Goal: Transaction & Acquisition: Purchase product/service

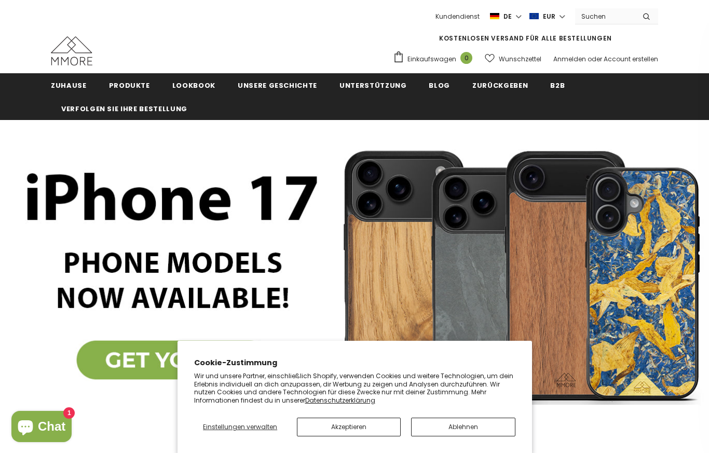
click at [353, 436] on button "Akzeptieren" at bounding box center [349, 426] width 104 height 19
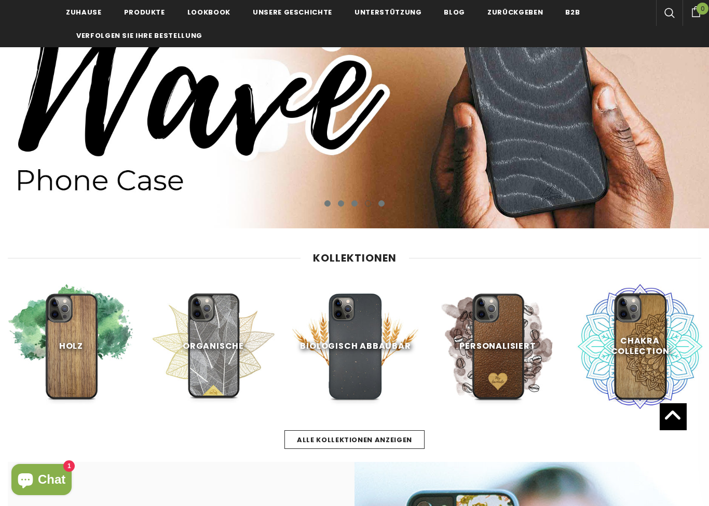
scroll to position [164, 0]
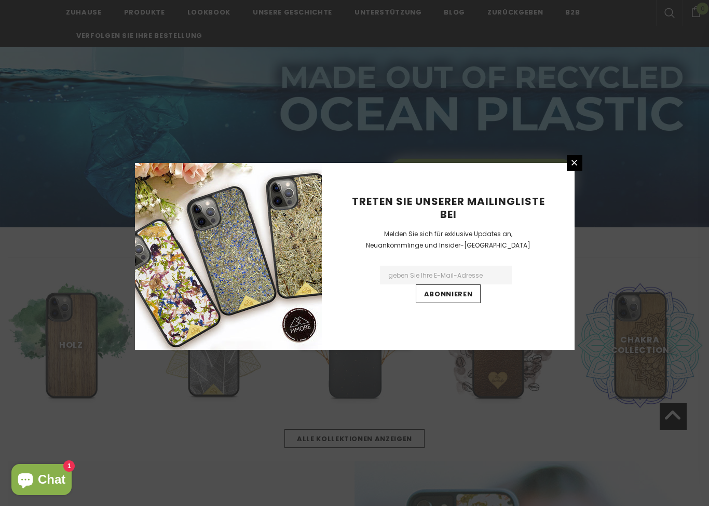
click at [580, 167] on link at bounding box center [575, 163] width 16 height 16
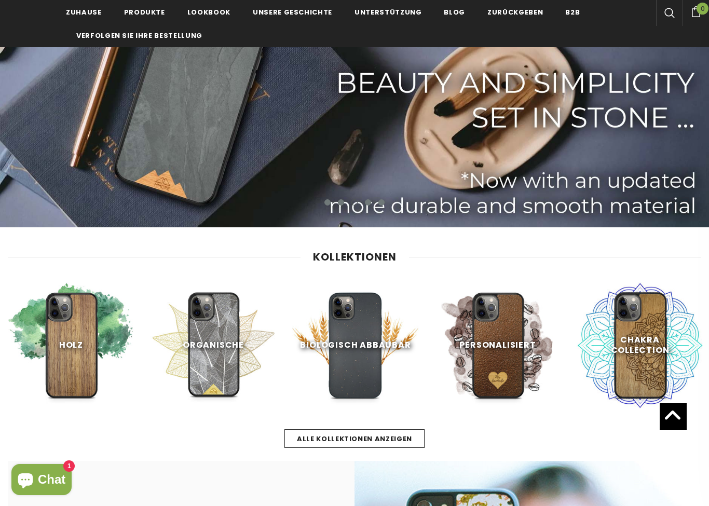
click at [231, 394] on span "Jetzt einkaufen" at bounding box center [213, 399] width 67 height 10
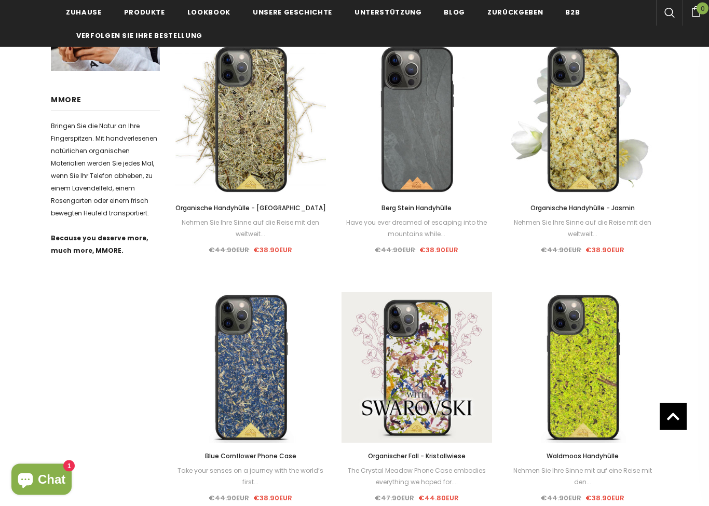
scroll to position [435, 0]
click at [262, 395] on img at bounding box center [250, 367] width 151 height 151
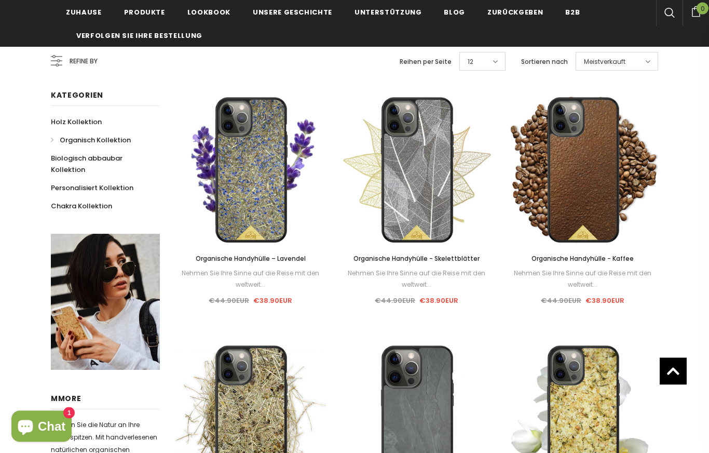
scroll to position [0, 0]
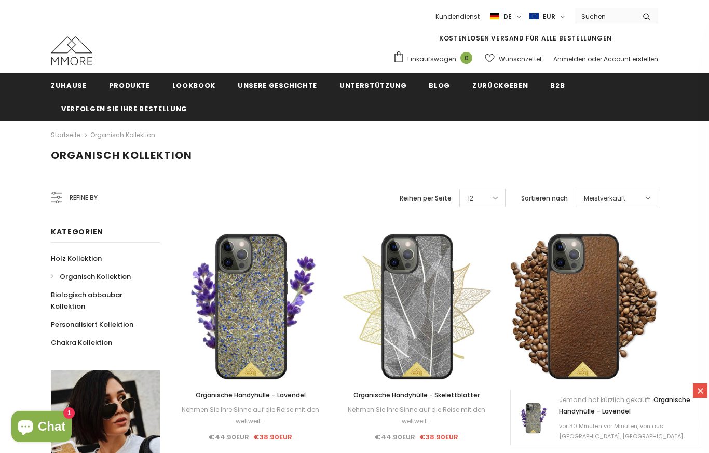
click at [425, 310] on link "Wählen Sie Optionen" at bounding box center [417, 315] width 88 height 19
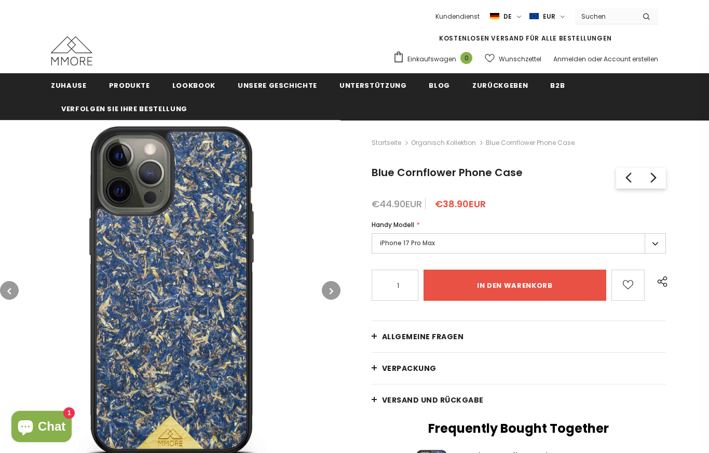
click at [651, 243] on label "iPhone 17 Pro Max" at bounding box center [519, 243] width 294 height 20
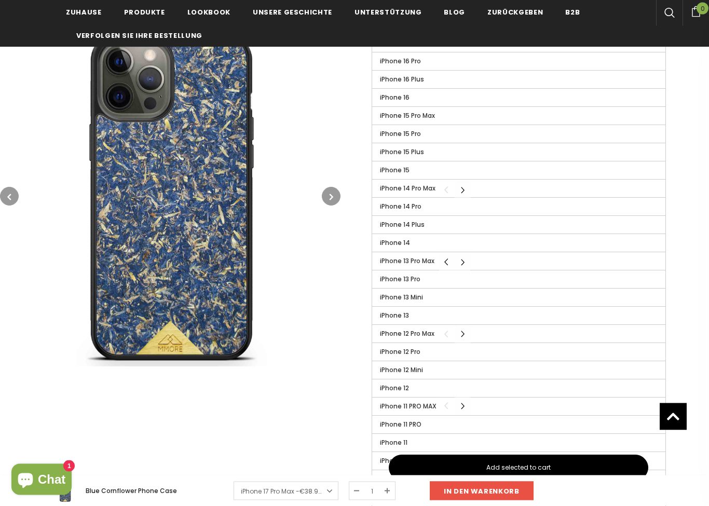
scroll to position [314, 0]
click at [435, 408] on span "iPhone 11 PRO MAX" at bounding box center [408, 406] width 57 height 9
click at [0, 0] on input "iPhone 11 PRO MAX" at bounding box center [0, 0] width 0 height 0
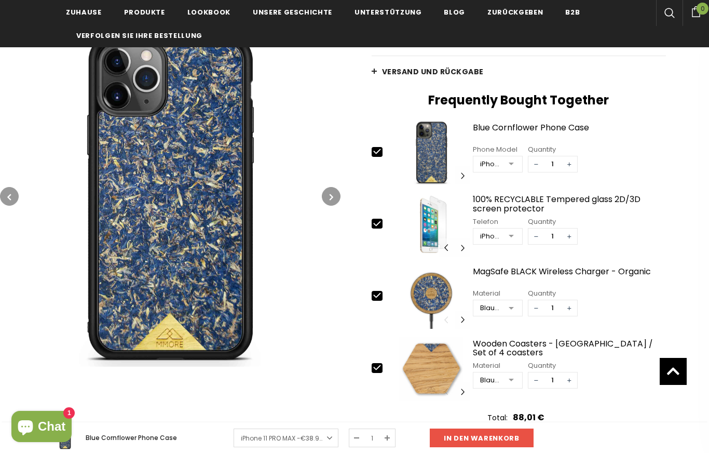
scroll to position [328, 0]
click at [532, 311] on span "−" at bounding box center [536, 309] width 16 height 16
type input "0"
click at [464, 397] on button "Carousel Navigation" at bounding box center [463, 392] width 16 height 18
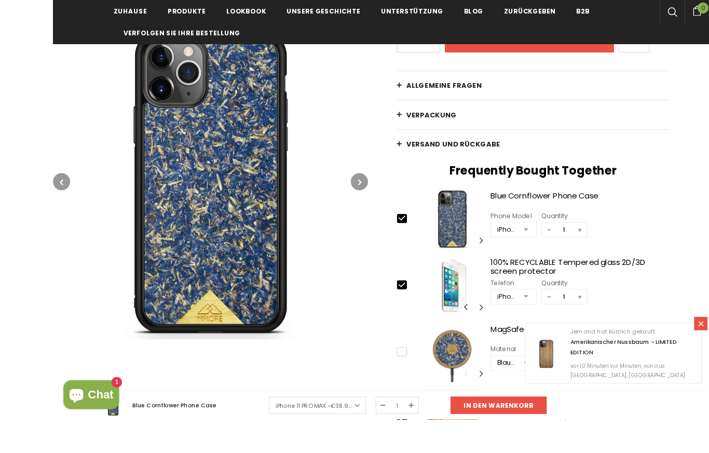
scroll to position [335, 0]
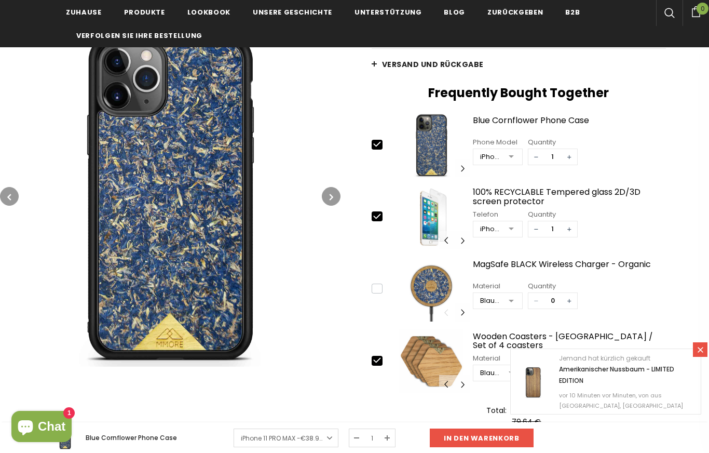
click at [697, 354] on icon at bounding box center [700, 349] width 9 height 9
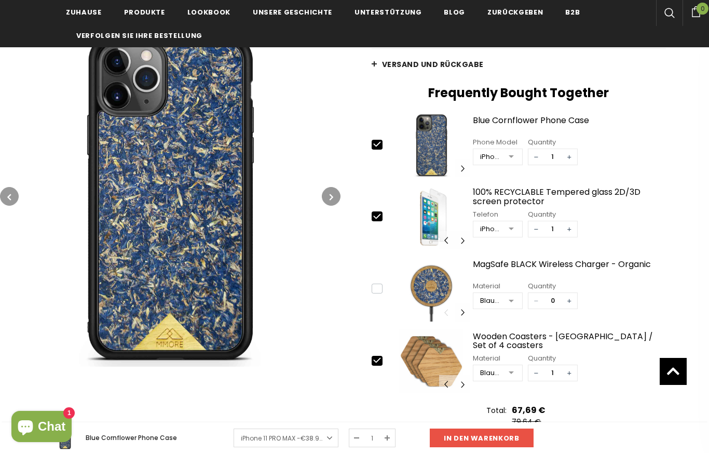
click at [535, 375] on span "−" at bounding box center [536, 373] width 16 height 16
type input "0"
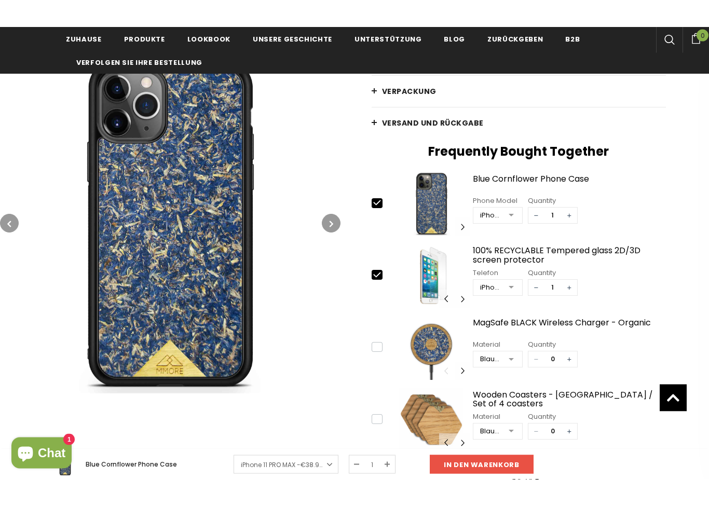
scroll to position [412, 0]
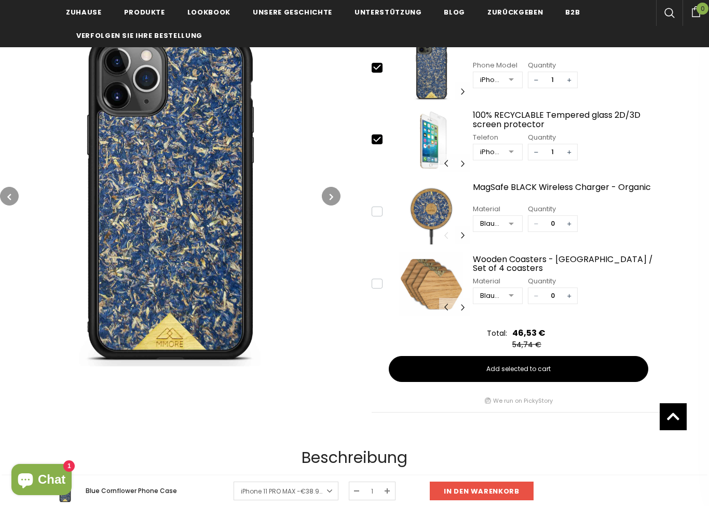
click at [547, 373] on span "Add selected to cart" at bounding box center [518, 368] width 64 height 9
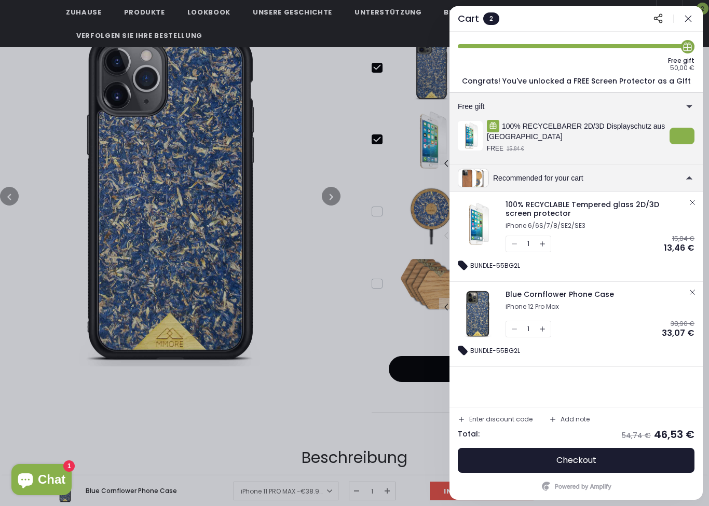
click at [688, 20] on icon "button" at bounding box center [688, 18] width 10 height 10
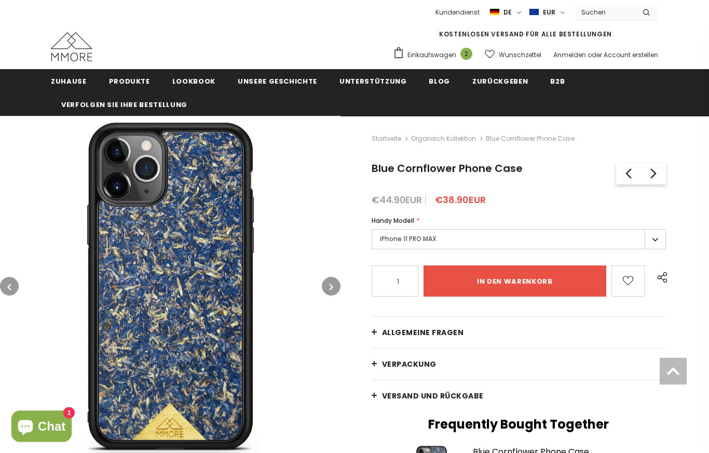
scroll to position [0, 0]
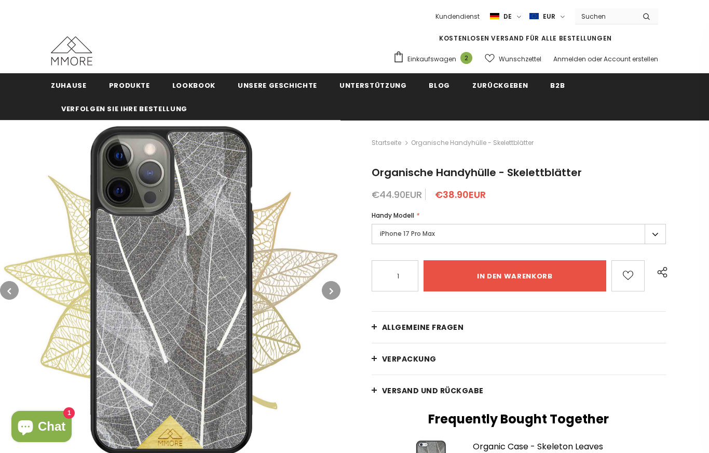
click at [651, 240] on label "iPhone 17 Pro Max" at bounding box center [519, 234] width 294 height 20
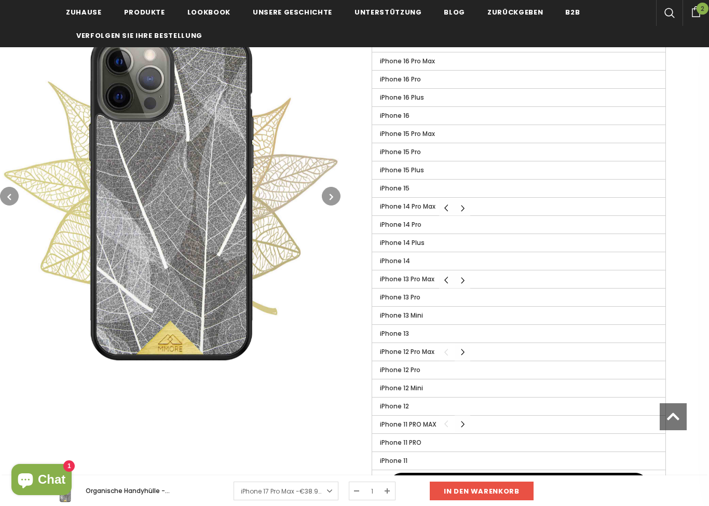
scroll to position [362, 0]
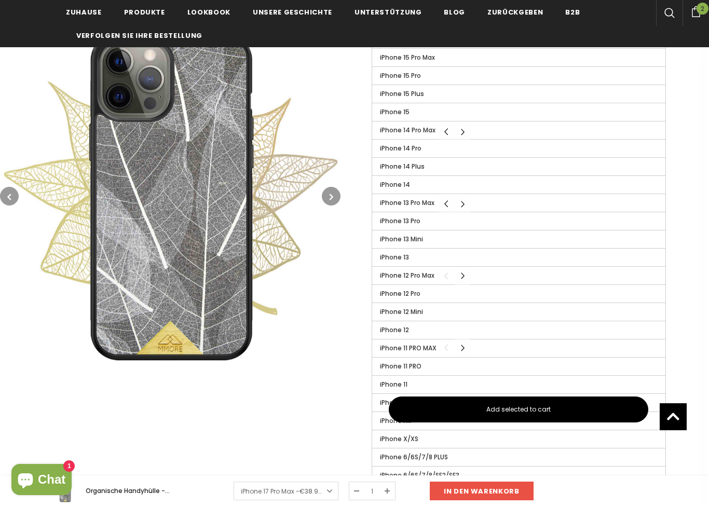
click at [421, 351] on span "iPhone 11 PRO MAX" at bounding box center [408, 348] width 57 height 9
click at [0, 0] on input "iPhone 11 PRO MAX" at bounding box center [0, 0] width 0 height 0
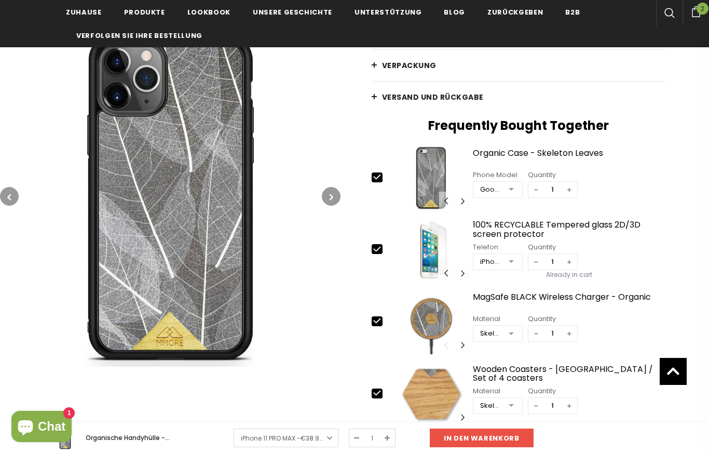
scroll to position [292, 0]
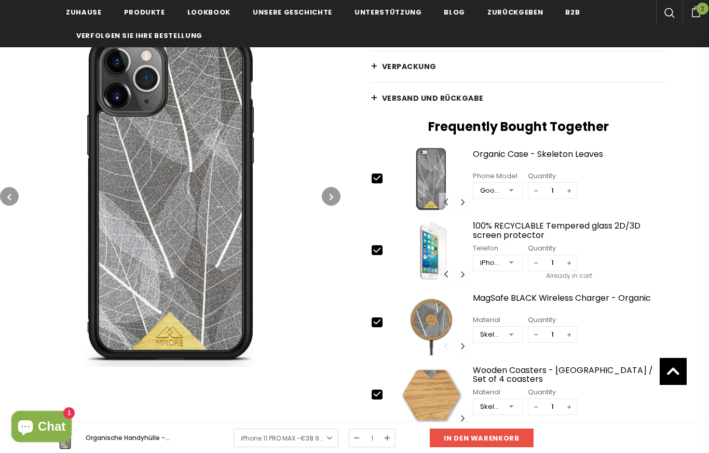
click at [328, 196] on button "button" at bounding box center [331, 196] width 19 height 19
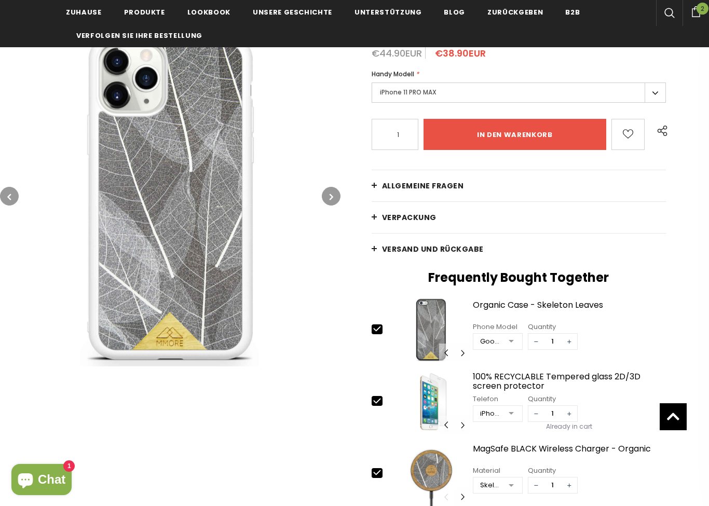
scroll to position [141, 0]
click at [330, 190] on button "button" at bounding box center [331, 196] width 19 height 19
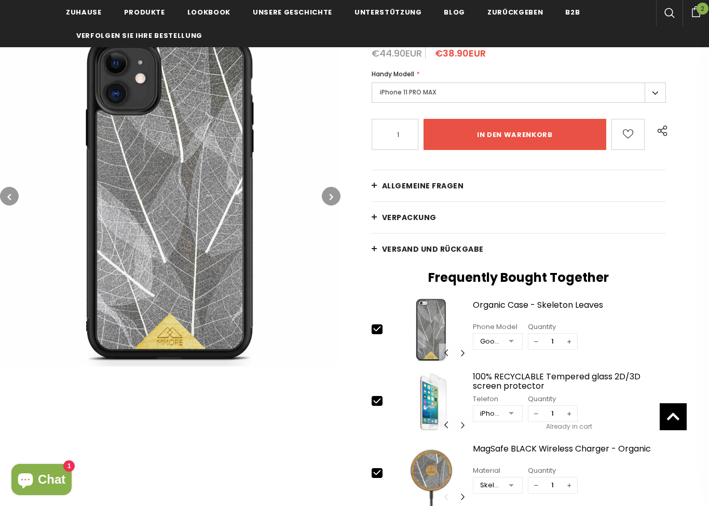
click at [336, 198] on button "button" at bounding box center [331, 196] width 19 height 19
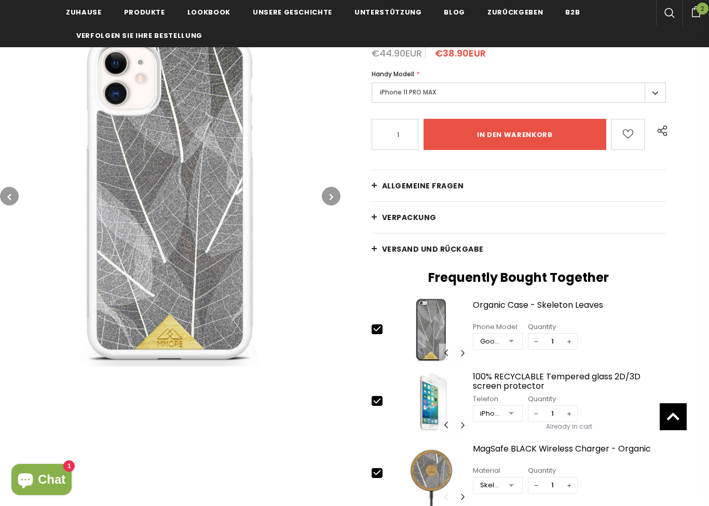
click at [336, 201] on button "button" at bounding box center [331, 196] width 19 height 19
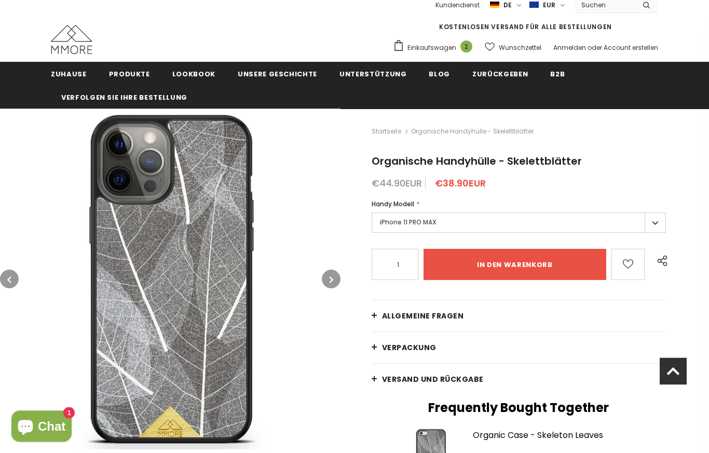
scroll to position [0, 0]
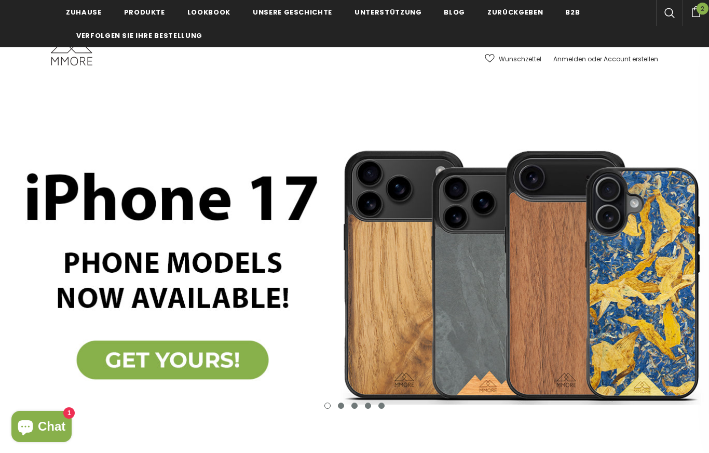
scroll to position [217, 0]
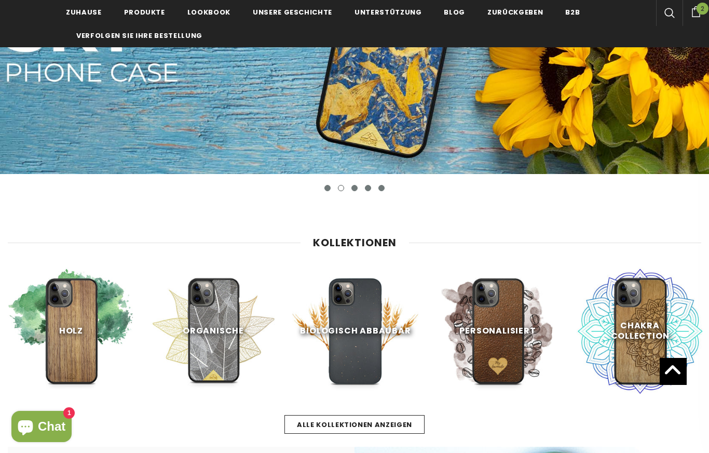
click at [383, 326] on link at bounding box center [355, 330] width 127 height 127
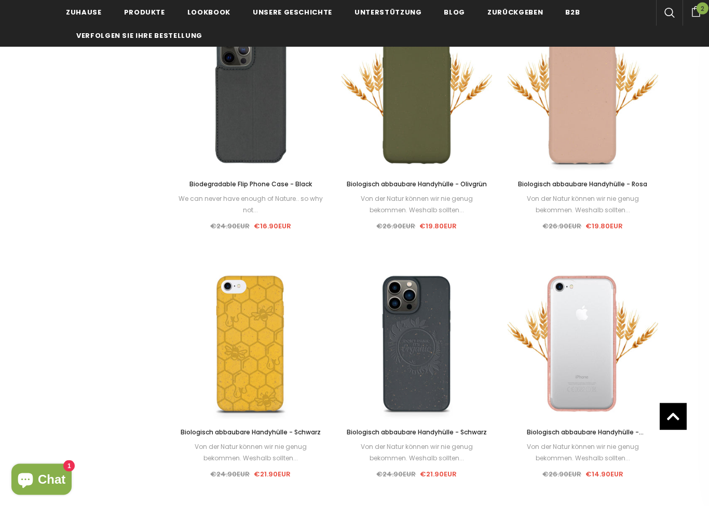
scroll to position [955, 0]
click at [262, 359] on link "Wählen Sie Optionen" at bounding box center [251, 352] width 88 height 19
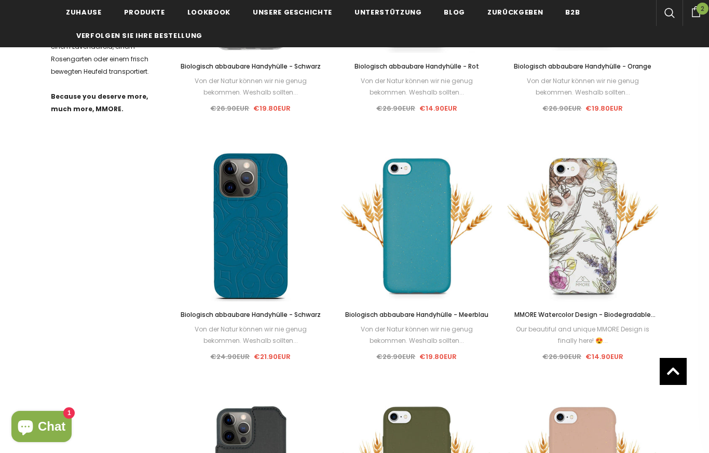
scroll to position [519, 0]
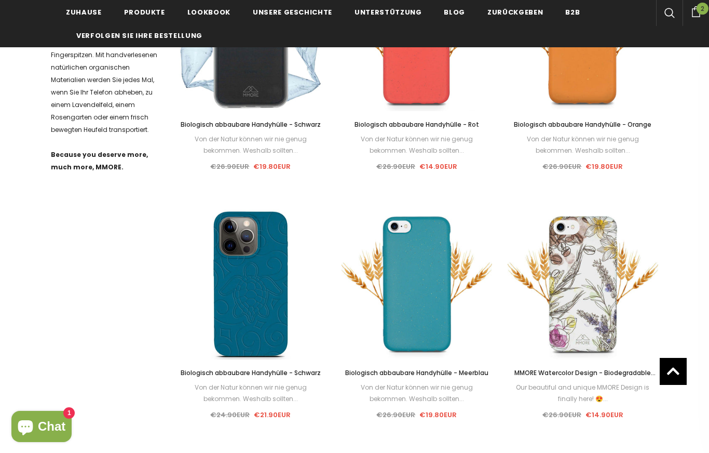
click at [257, 316] on img at bounding box center [250, 284] width 151 height 151
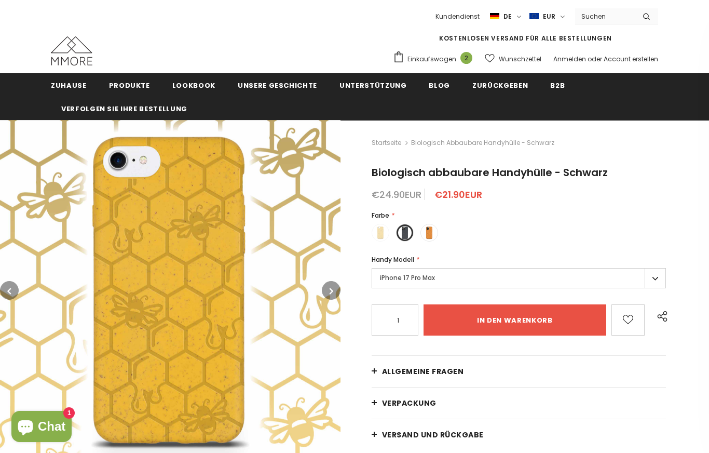
click at [383, 230] on span at bounding box center [380, 232] width 13 height 13
click at [0, 0] on input "radio" at bounding box center [0, 0] width 0 height 0
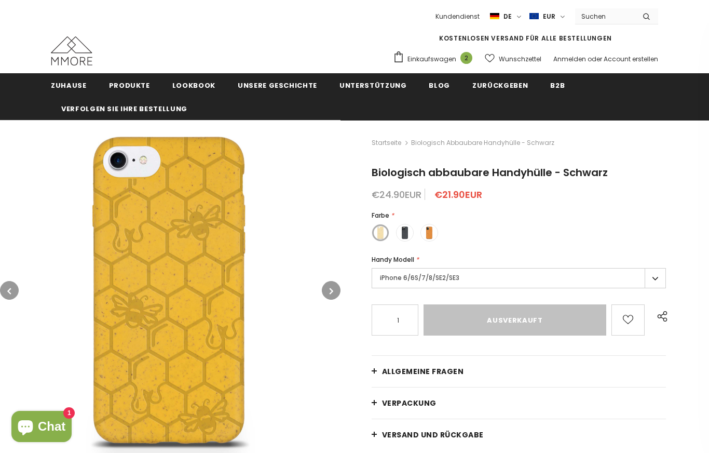
click at [431, 228] on span at bounding box center [429, 232] width 13 height 13
click at [0, 0] on input "radio" at bounding box center [0, 0] width 0 height 0
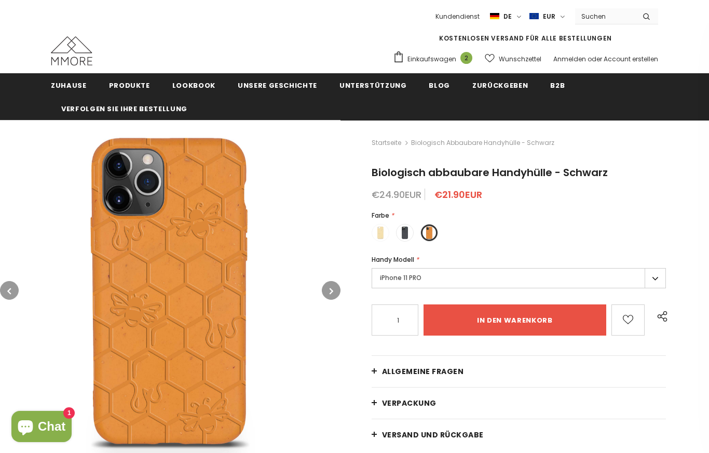
click at [383, 230] on span at bounding box center [380, 232] width 13 height 13
click at [0, 0] on input "radio" at bounding box center [0, 0] width 0 height 0
type input "Ausverkauft"
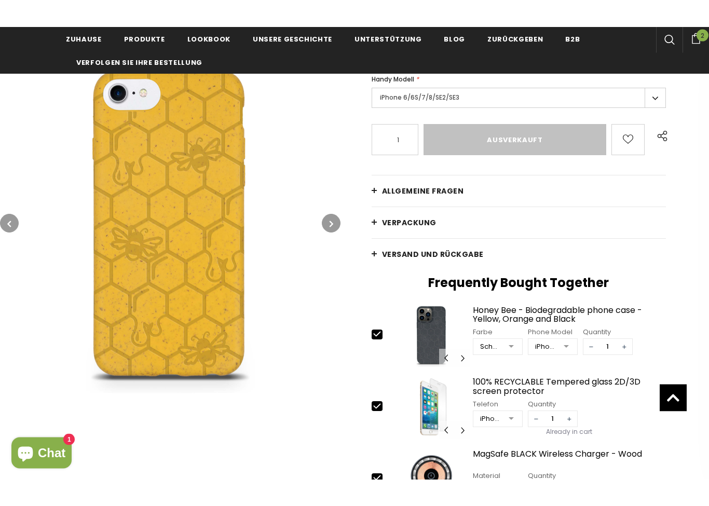
scroll to position [207, 0]
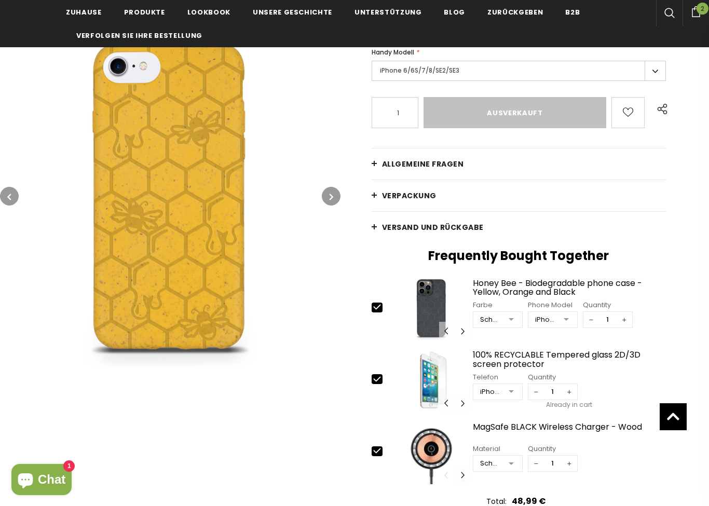
click at [507, 318] on div at bounding box center [511, 320] width 21 height 16
click at [330, 359] on img at bounding box center [170, 196] width 341 height 341
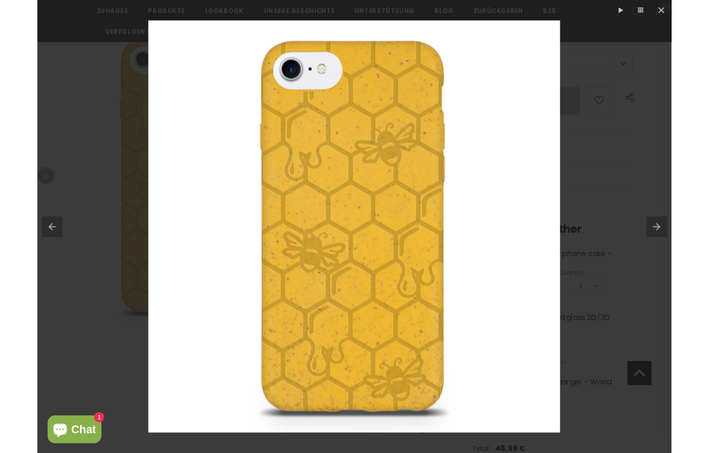
scroll to position [261, 0]
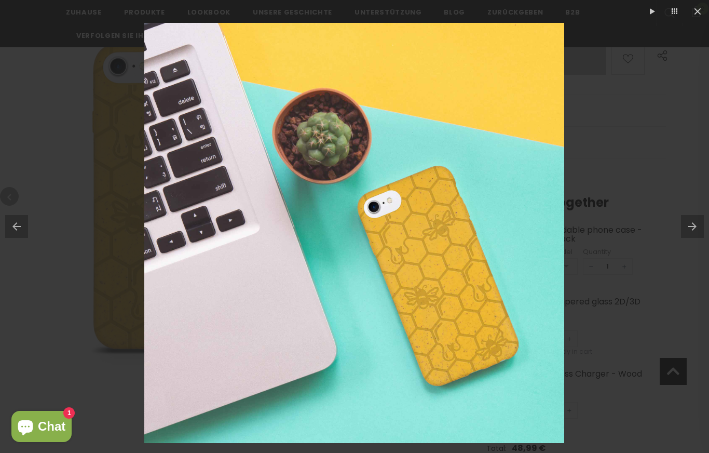
click at [702, 12] on button at bounding box center [697, 11] width 23 height 23
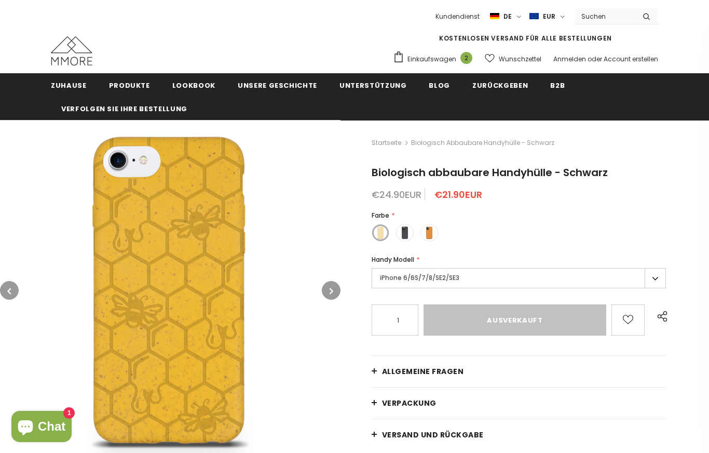
click at [657, 277] on label "iPhone 6/6S/7/8/SE2/SE3" at bounding box center [519, 278] width 294 height 20
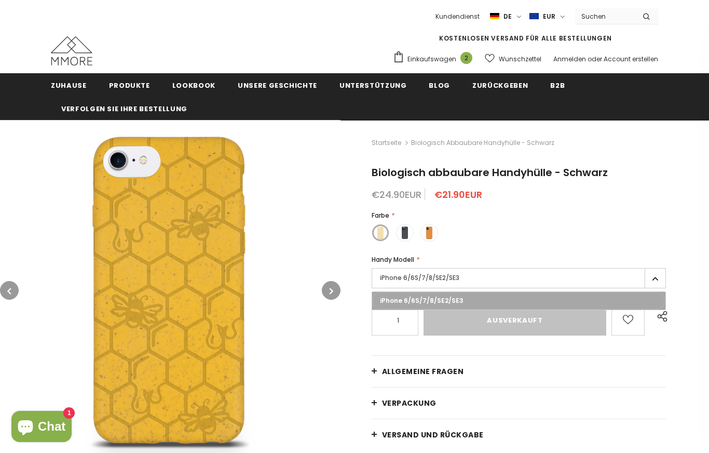
click at [655, 277] on label "iPhone 6/6S/7/8/SE2/SE3" at bounding box center [519, 278] width 294 height 20
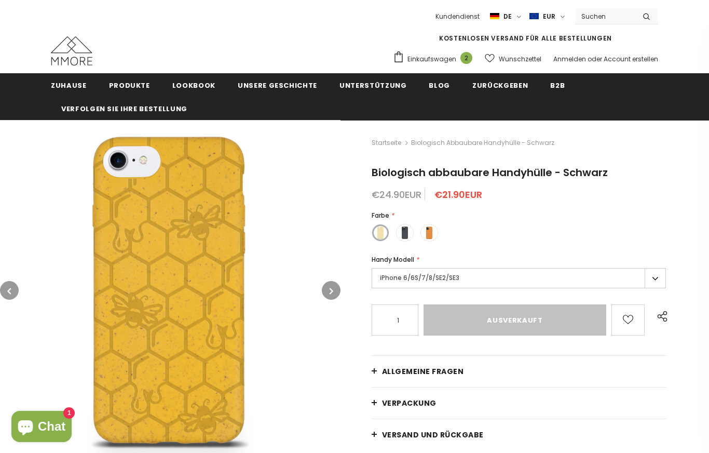
click at [574, 276] on label "iPhone 6/6S/7/8/SE2/SE3" at bounding box center [519, 278] width 294 height 20
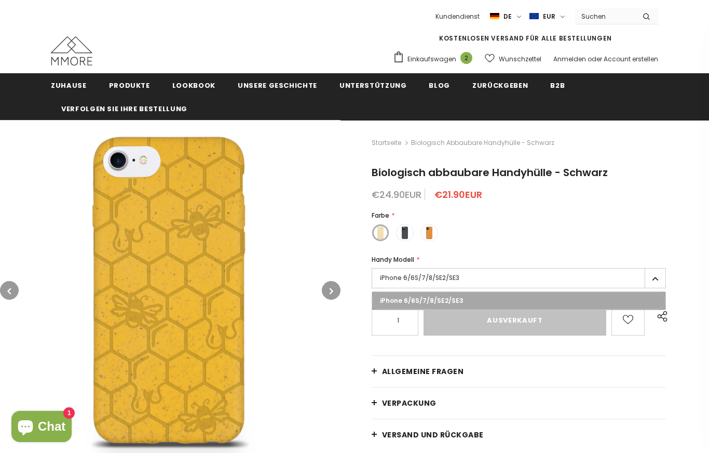
click at [505, 365] on link "Allgemeine Fragen" at bounding box center [519, 371] width 294 height 31
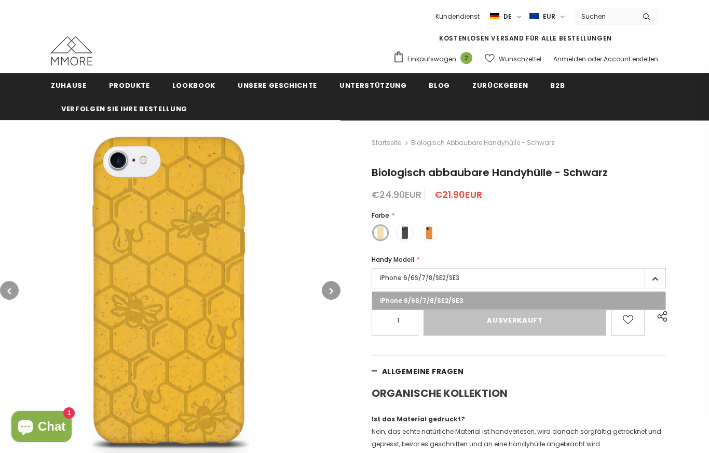
click at [328, 292] on button "button" at bounding box center [331, 290] width 19 height 19
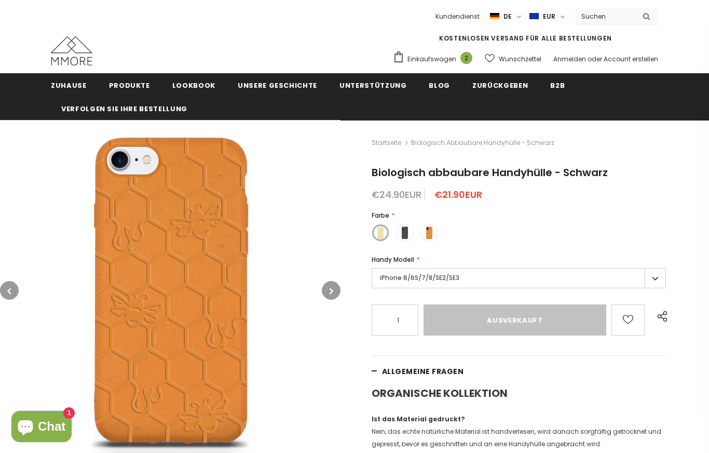
click at [655, 279] on label "iPhone 6/6S/7/8/SE2/SE3" at bounding box center [519, 278] width 294 height 20
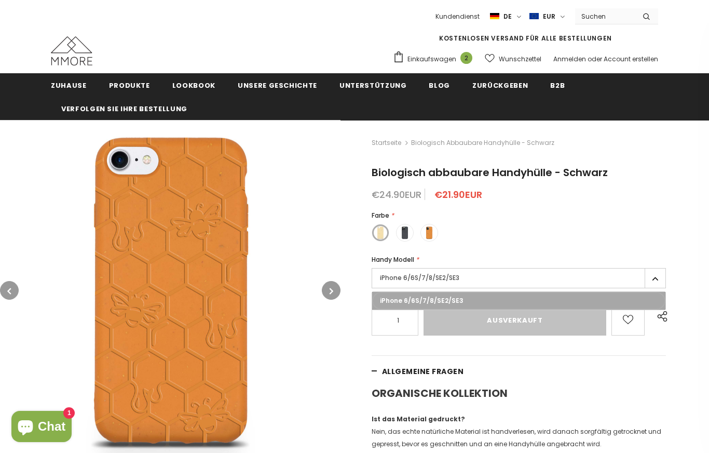
click at [329, 285] on button "button" at bounding box center [331, 290] width 19 height 19
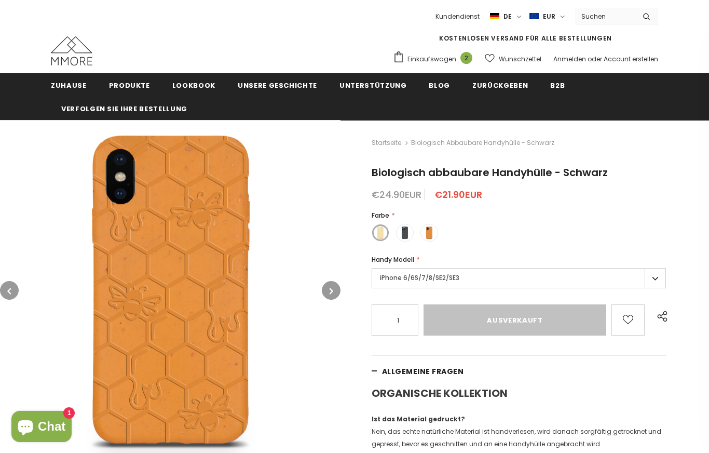
click at [326, 296] on button "button" at bounding box center [331, 290] width 19 height 19
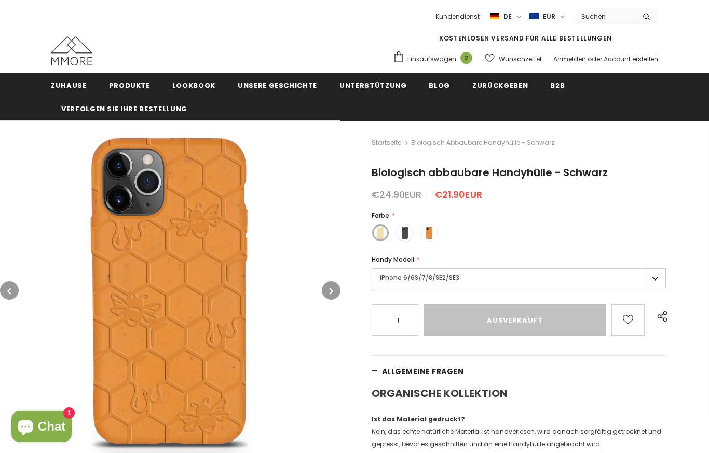
click at [8, 296] on button "button" at bounding box center [9, 290] width 19 height 19
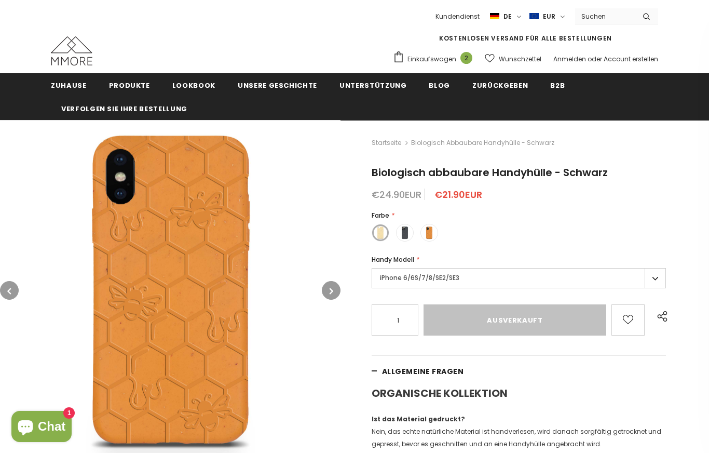
click at [13, 291] on button "button" at bounding box center [9, 290] width 19 height 19
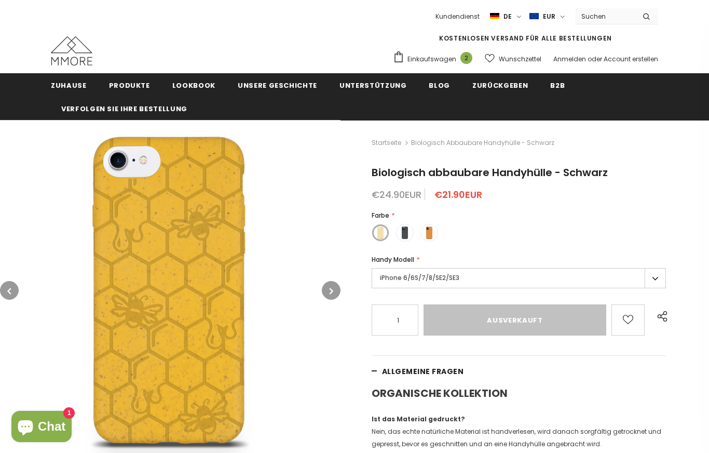
click at [656, 285] on label "iPhone 6/6S/7/8/SE2/SE3" at bounding box center [519, 278] width 294 height 20
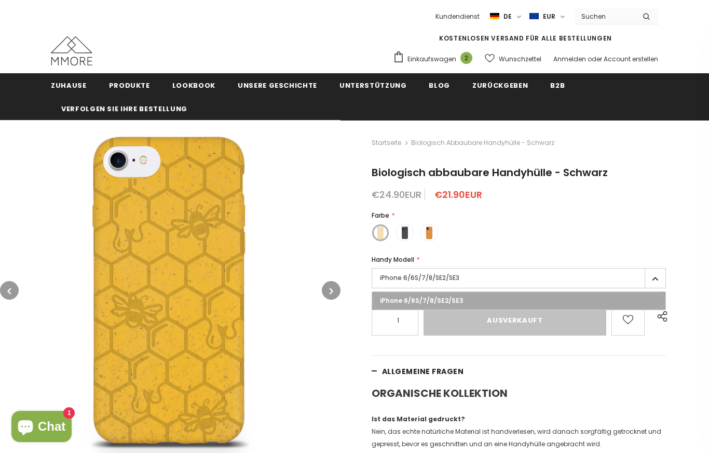
click at [659, 277] on label "iPhone 6/6S/7/8/SE2/SE3" at bounding box center [519, 278] width 294 height 20
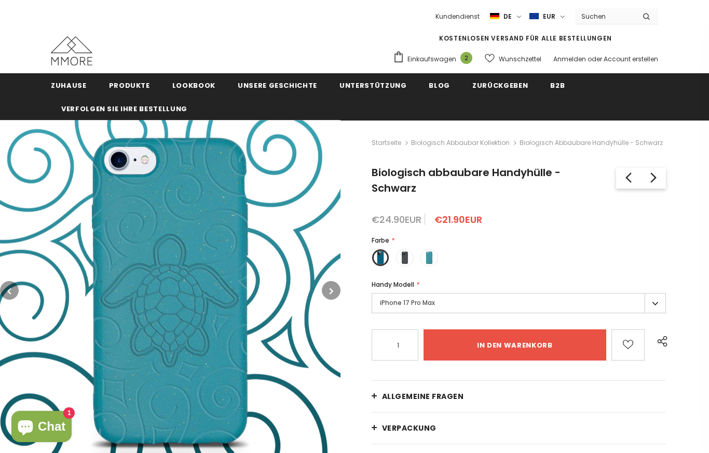
click at [652, 304] on label "iPhone 17 Pro Max" at bounding box center [519, 303] width 294 height 20
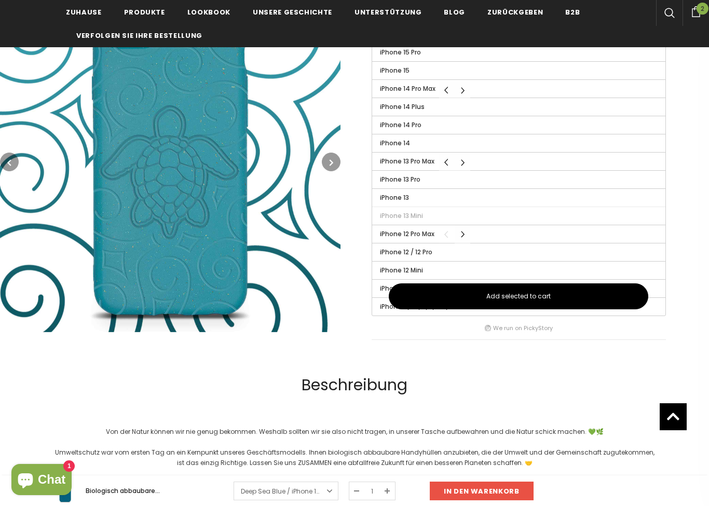
scroll to position [472, 0]
click at [386, 306] on span "iPhone 6/6S/7/8/SE2/SE3" at bounding box center [419, 307] width 79 height 9
click at [0, 0] on input "iPhone 6/6S/7/8/SE2/SE3" at bounding box center [0, 0] width 0 height 0
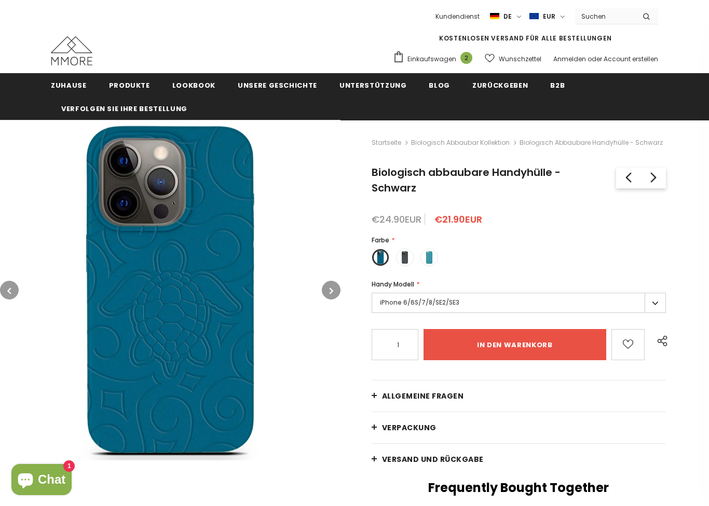
click at [651, 304] on label "iPhone 6/6S/7/8/SE2/SE3" at bounding box center [519, 303] width 294 height 20
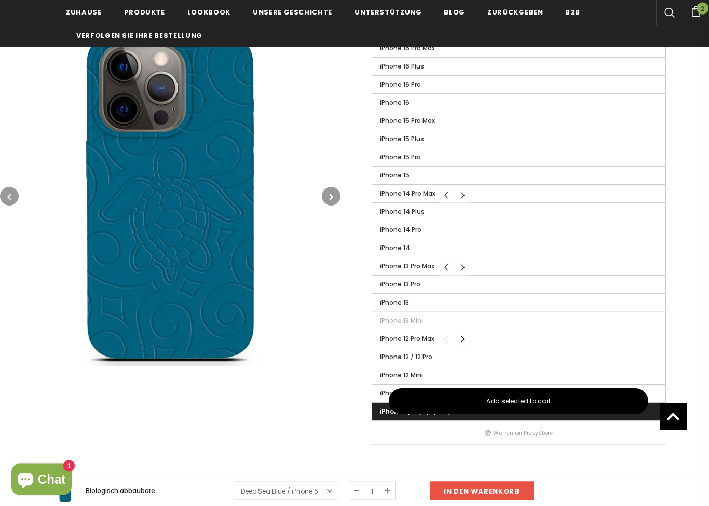
scroll to position [368, 0]
click at [385, 393] on span "iPhone 7/8 PLUS" at bounding box center [405, 393] width 50 height 9
click at [0, 0] on input "iPhone 7/8 PLUS" at bounding box center [0, 0] width 0 height 0
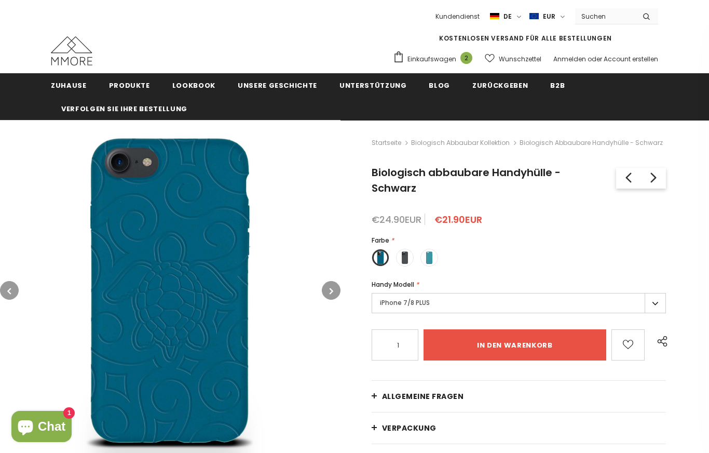
click at [655, 302] on label "iPhone 7/8 PLUS" at bounding box center [519, 303] width 294 height 20
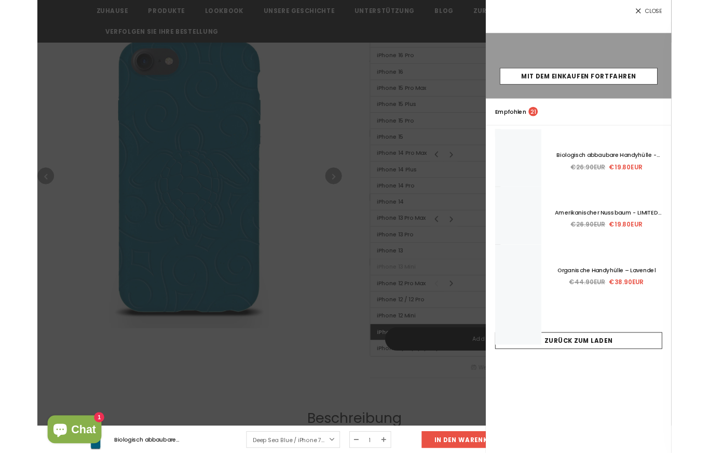
scroll to position [444, 0]
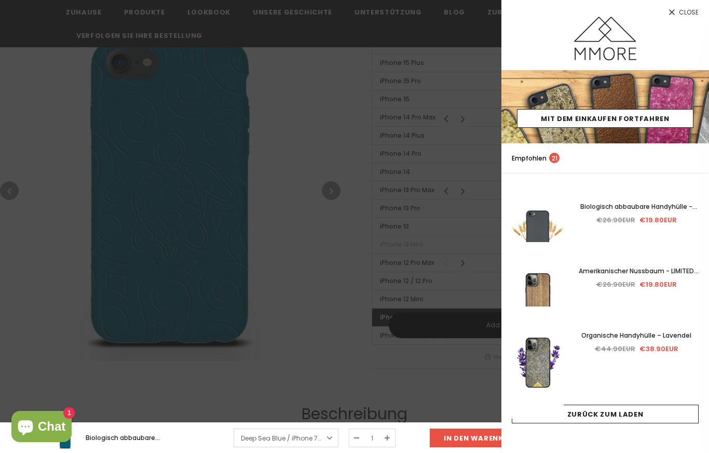
click at [310, 319] on div at bounding box center [354, 226] width 709 height 453
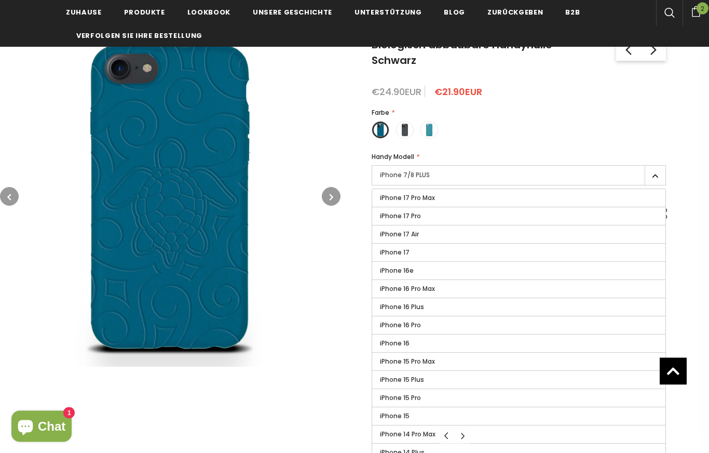
scroll to position [121, 0]
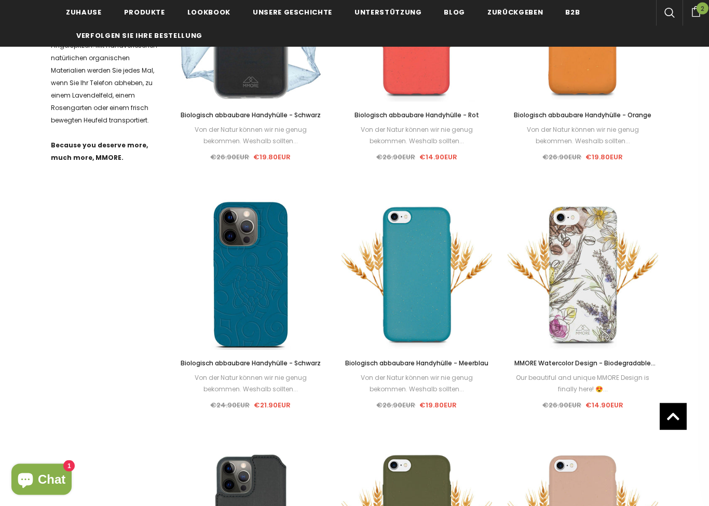
scroll to position [528, 0]
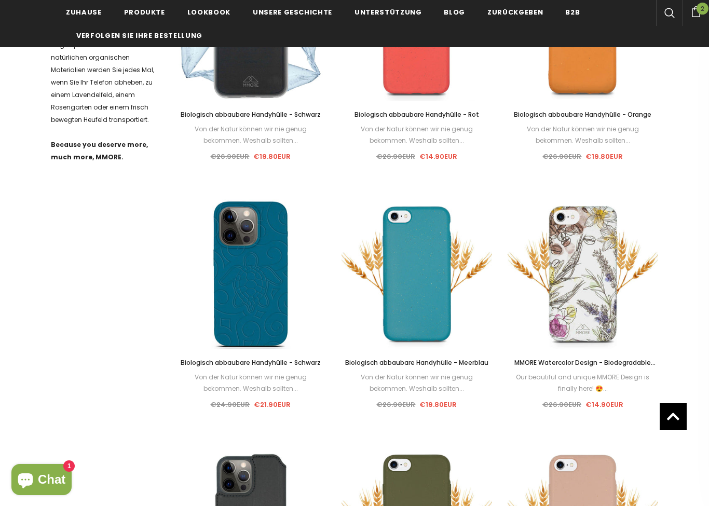
click at [423, 290] on link "Wählen Sie Optionen" at bounding box center [417, 283] width 88 height 19
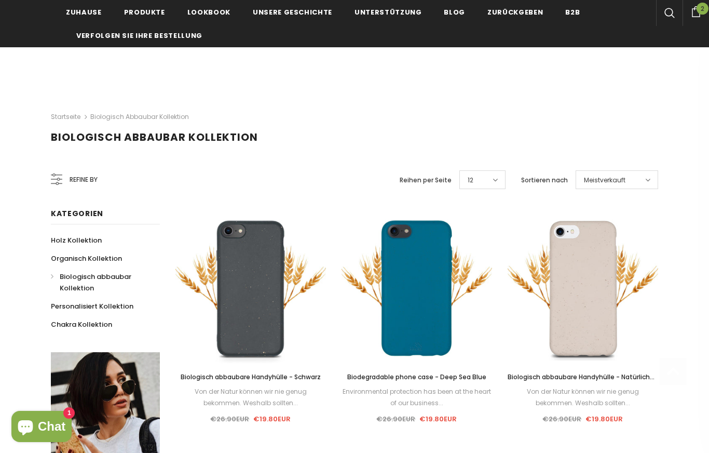
scroll to position [0, 0]
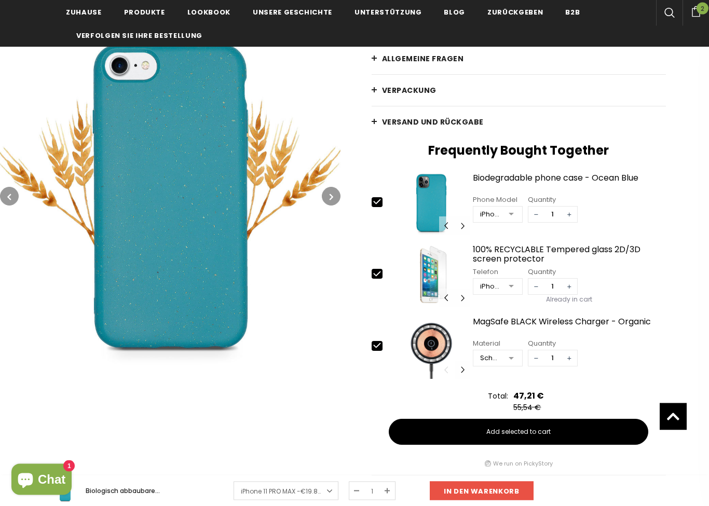
scroll to position [268, 0]
click at [377, 345] on icon at bounding box center [377, 345] width 11 height 11
type input "0"
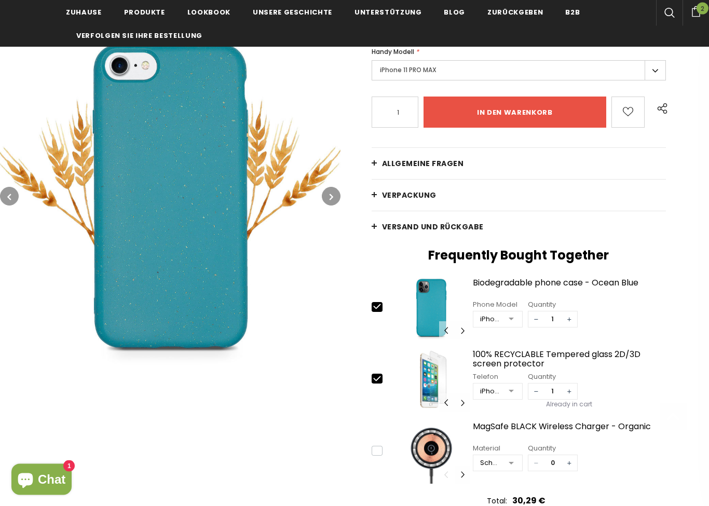
scroll to position [208, 0]
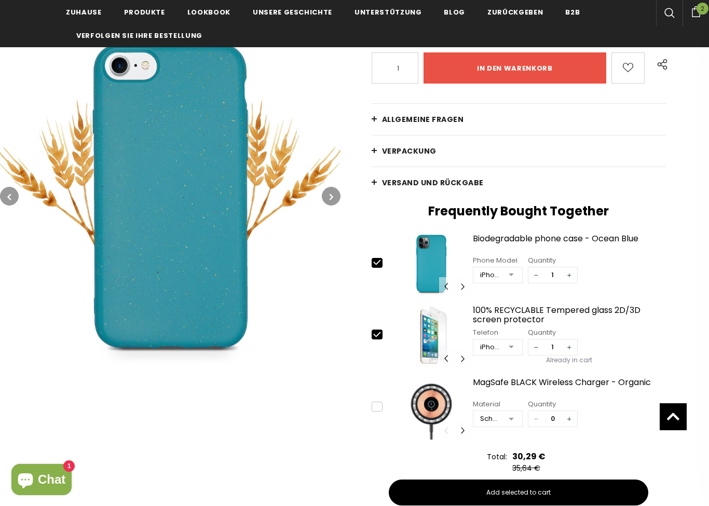
click at [377, 335] on icon at bounding box center [377, 334] width 7 height 5
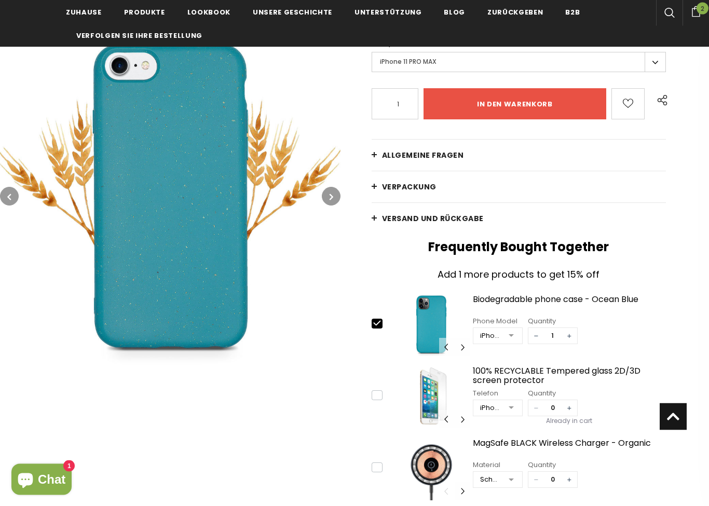
scroll to position [172, 0]
click at [377, 397] on icon at bounding box center [377, 395] width 7 height 5
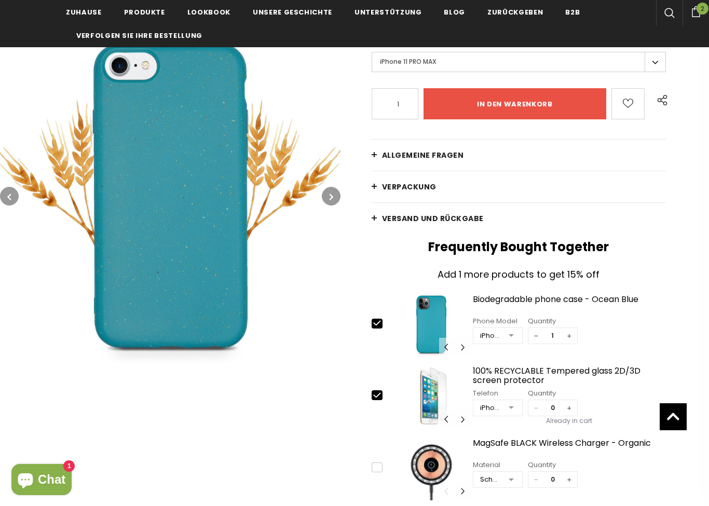
type input "1"
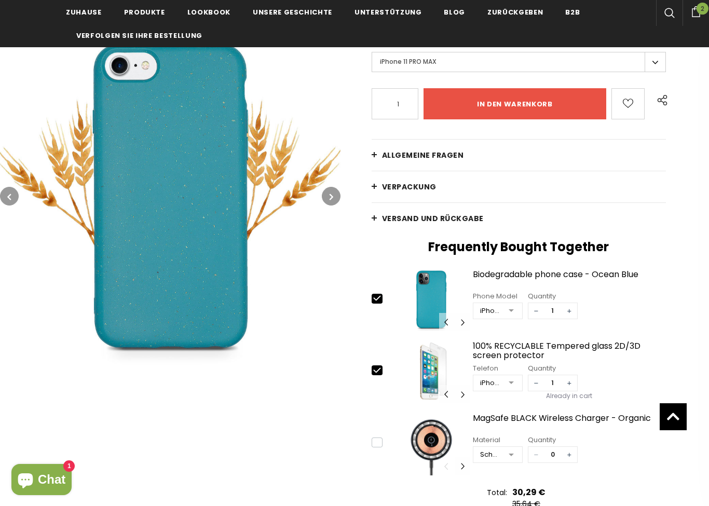
click at [520, 106] on input "in den warenkorb" at bounding box center [515, 103] width 183 height 31
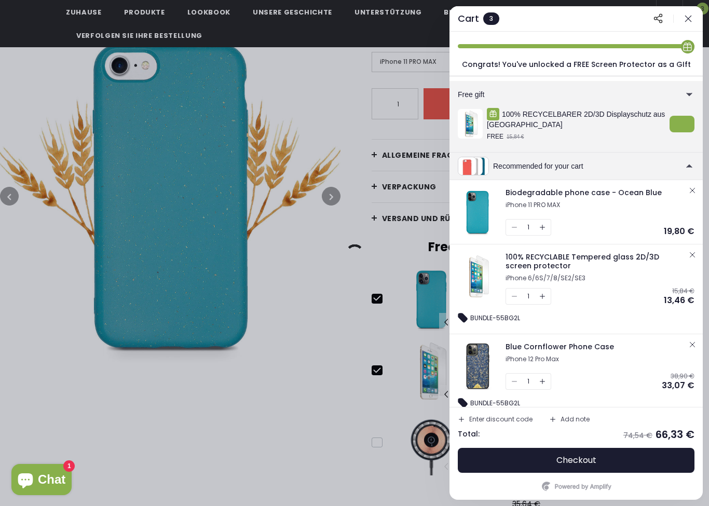
scroll to position [11, 0]
click at [567, 348] on span "Blue Cornflower Phone Case" at bounding box center [560, 347] width 108 height 10
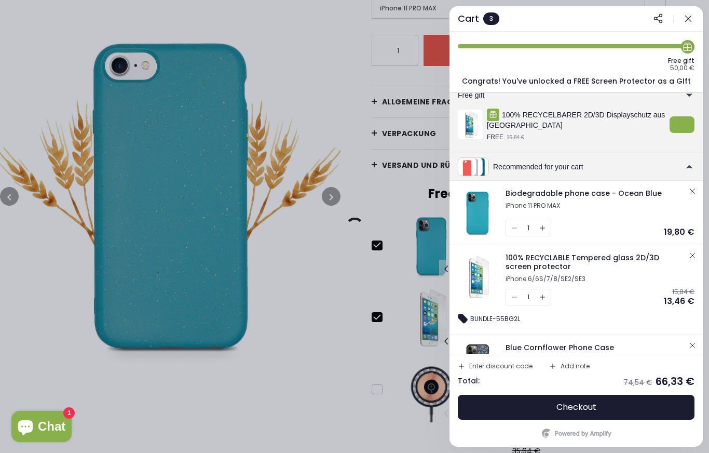
scroll to position [0, 0]
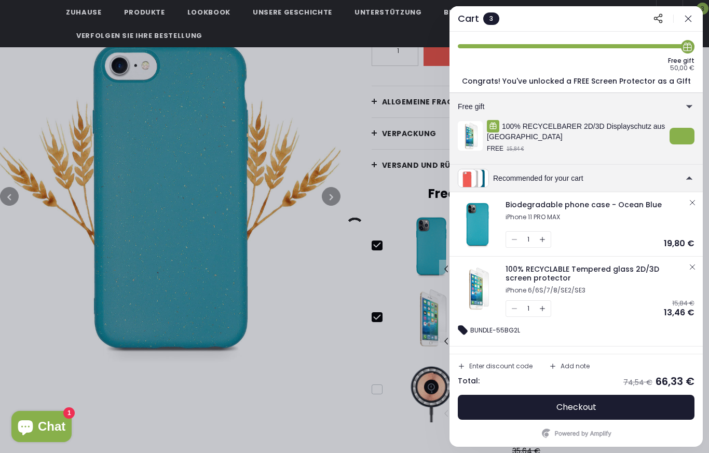
click at [693, 20] on icon "button" at bounding box center [688, 18] width 10 height 10
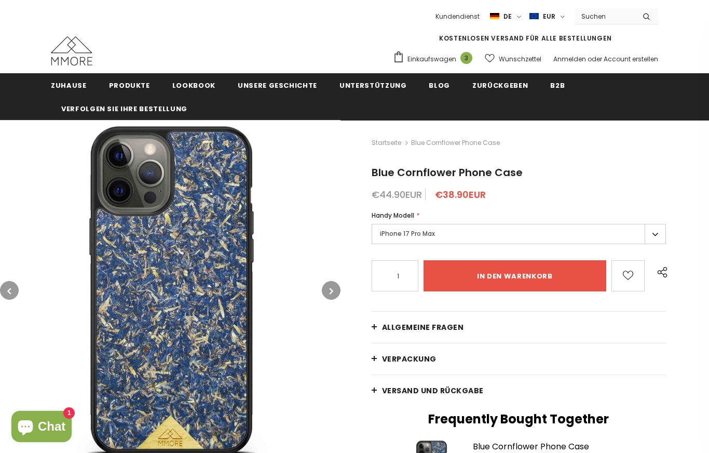
click at [649, 237] on label "iPhone 17 Pro Max" at bounding box center [519, 234] width 294 height 20
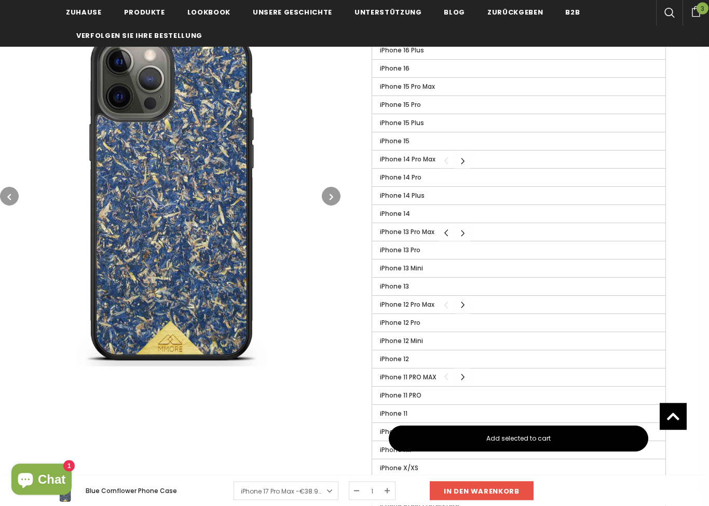
scroll to position [333, 0]
click at [418, 378] on span "iPhone 11 PRO MAX" at bounding box center [408, 377] width 57 height 9
click at [0, 0] on input "iPhone 11 PRO MAX" at bounding box center [0, 0] width 0 height 0
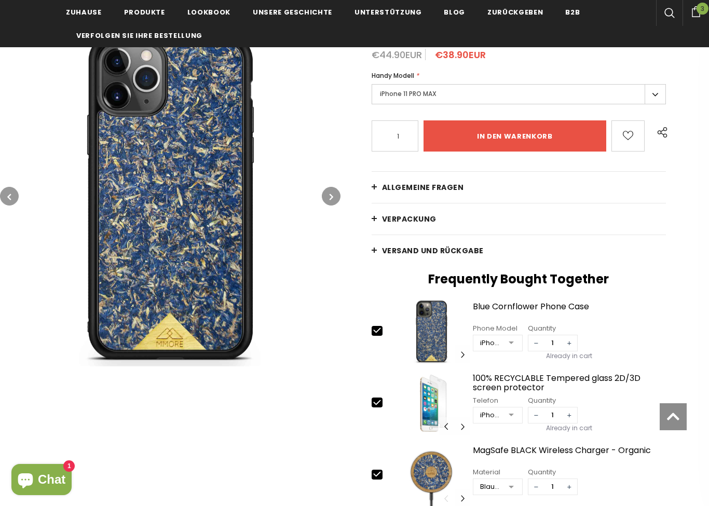
scroll to position [145, 0]
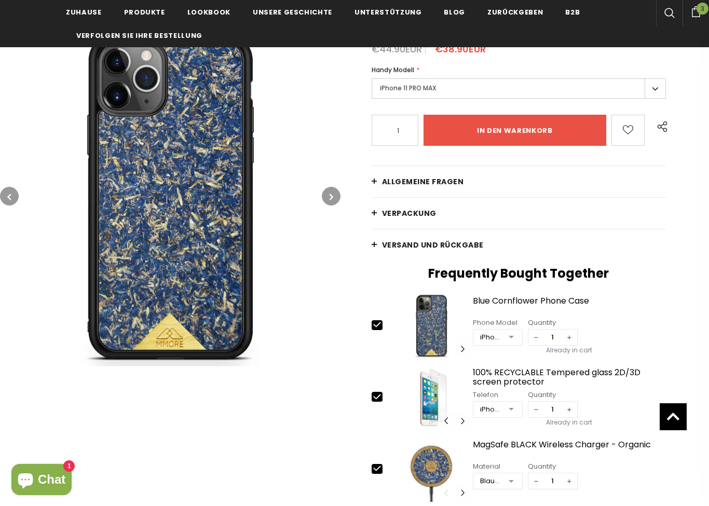
click at [379, 452] on icon at bounding box center [377, 468] width 11 height 11
type input "0"
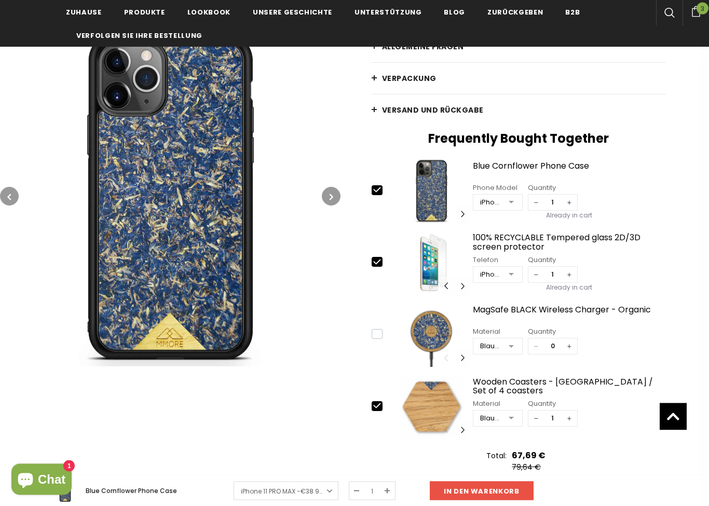
click at [377, 409] on icon at bounding box center [377, 406] width 7 height 5
type input "0"
click at [481, 452] on input "in den warenkorb" at bounding box center [482, 491] width 104 height 19
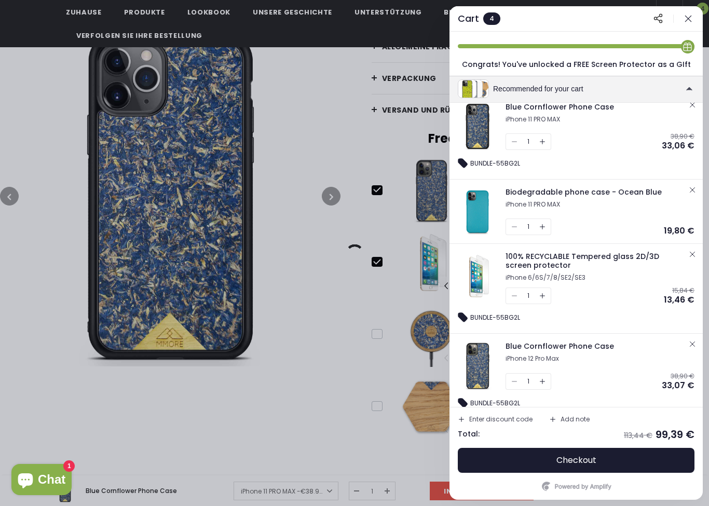
scroll to position [97, 0]
click at [692, 349] on button "button" at bounding box center [692, 344] width 12 height 12
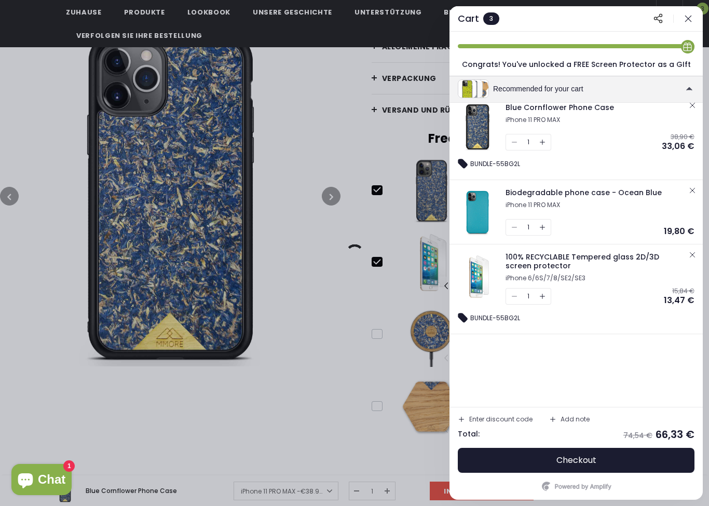
scroll to position [11, 0]
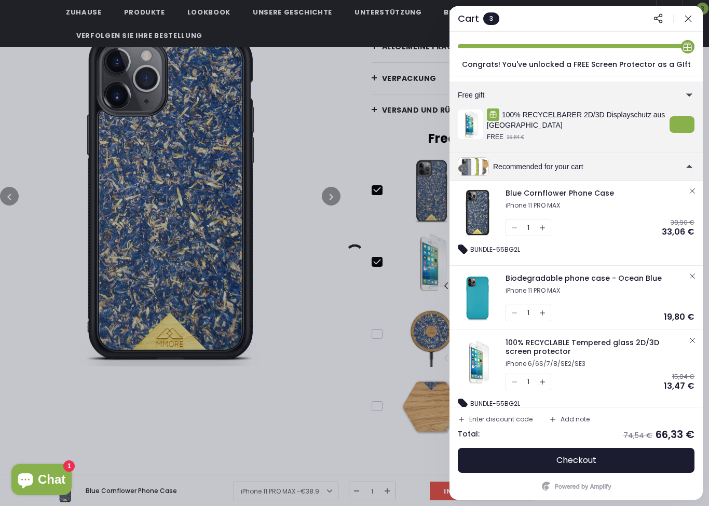
click at [691, 343] on icon "button" at bounding box center [692, 340] width 8 height 8
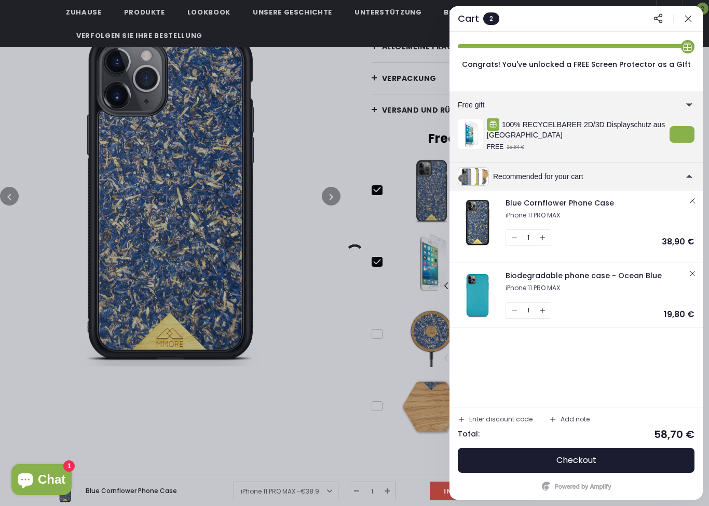
scroll to position [0, 0]
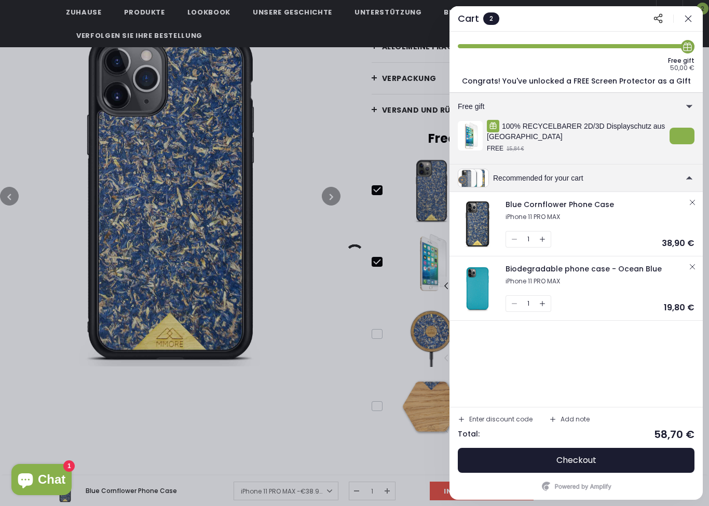
click at [696, 265] on button "button" at bounding box center [692, 267] width 12 height 12
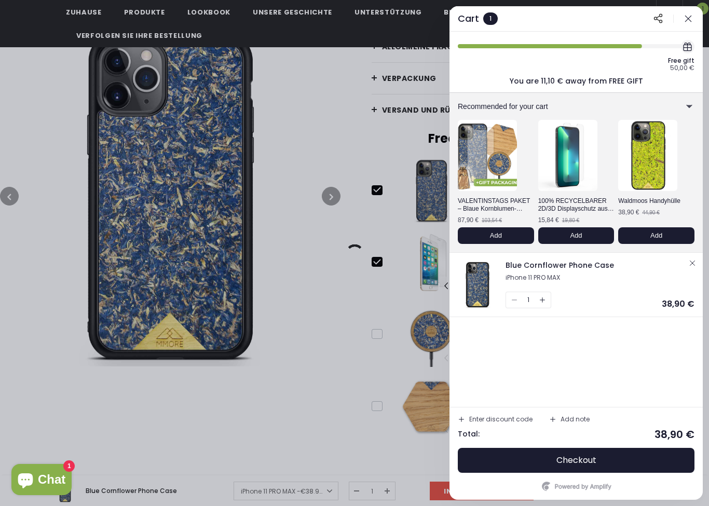
click at [546, 267] on span "Blue Cornflower Phone Case" at bounding box center [560, 265] width 108 height 10
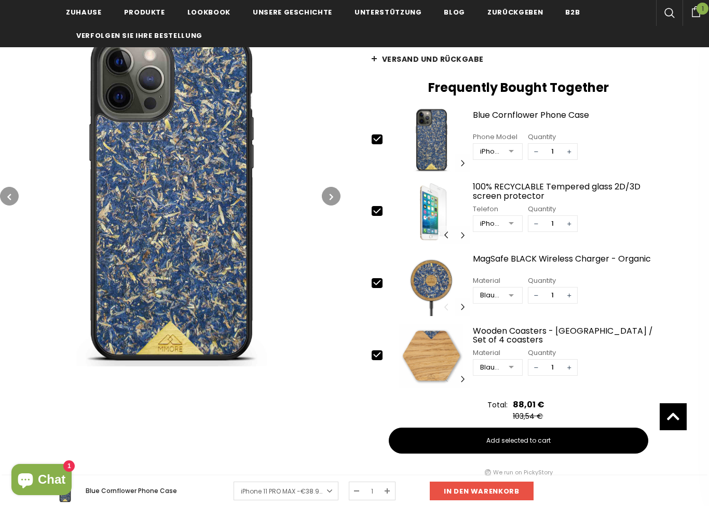
scroll to position [333, 0]
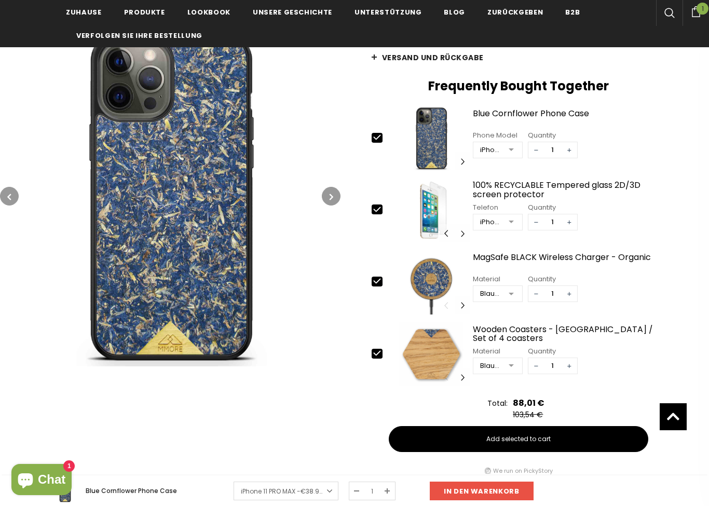
click at [380, 284] on icon at bounding box center [377, 281] width 11 height 11
type input "0"
click at [378, 353] on icon at bounding box center [377, 353] width 11 height 11
type input "0"
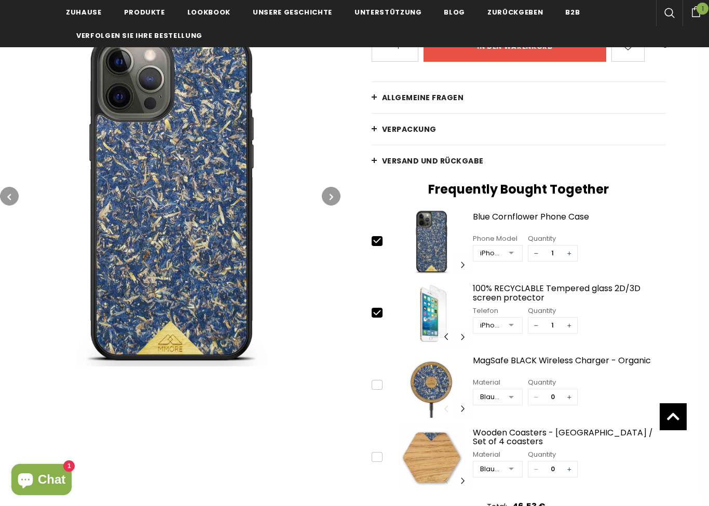
scroll to position [229, 0]
click at [514, 256] on div at bounding box center [511, 255] width 21 height 16
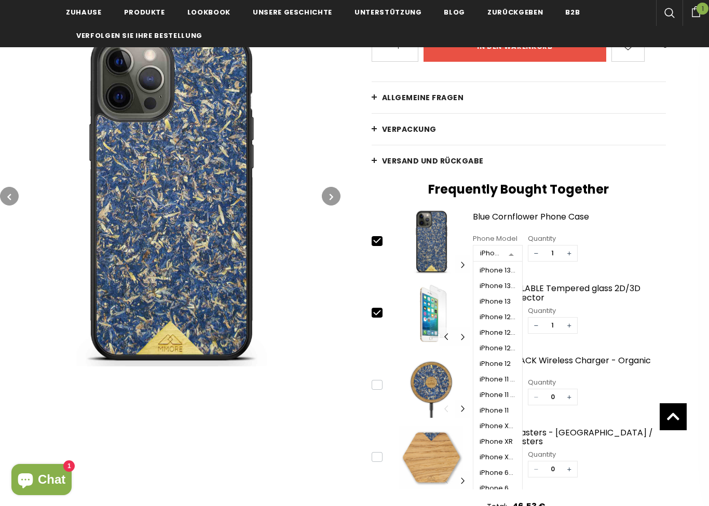
scroll to position [280, 0]
click at [499, 377] on div "iPhone 11 PRO MAX" at bounding box center [498, 378] width 36 height 8
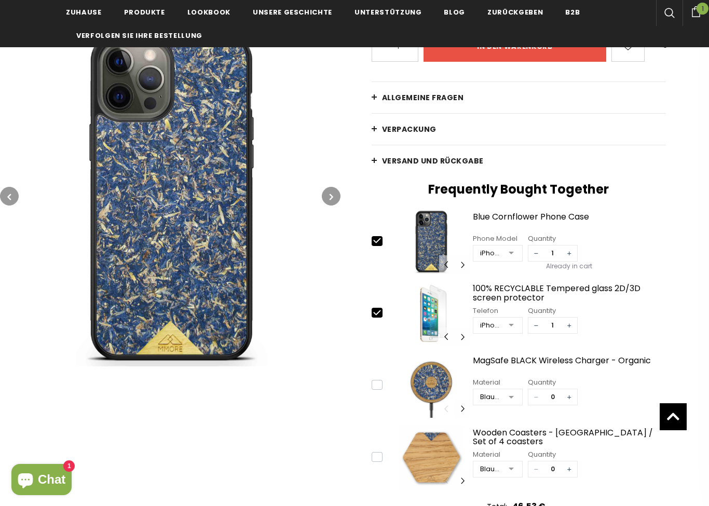
click at [510, 325] on div at bounding box center [511, 326] width 21 height 16
click at [508, 378] on div "iPhone 11 PRO MAX" at bounding box center [498, 374] width 36 height 8
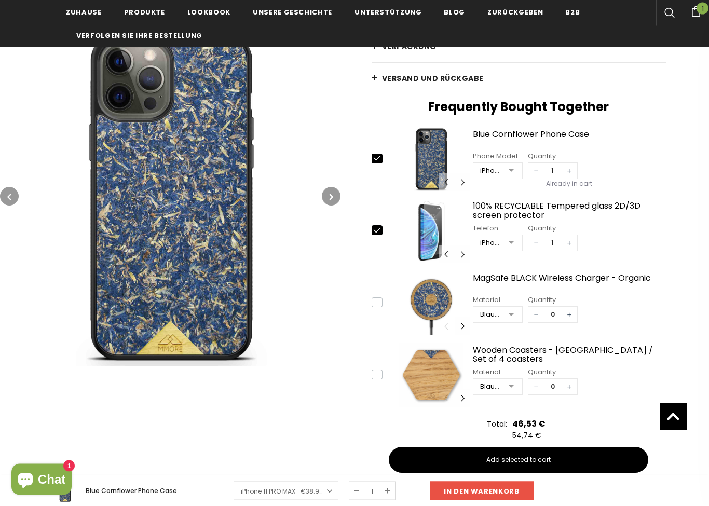
scroll to position [312, 0]
click at [532, 452] on span "Add selected to cart" at bounding box center [518, 459] width 64 height 9
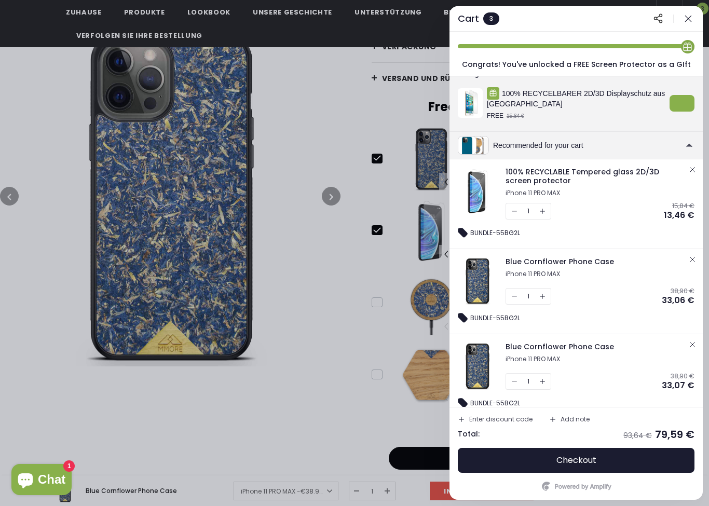
scroll to position [32, 0]
click at [691, 351] on button "button" at bounding box center [692, 345] width 12 height 12
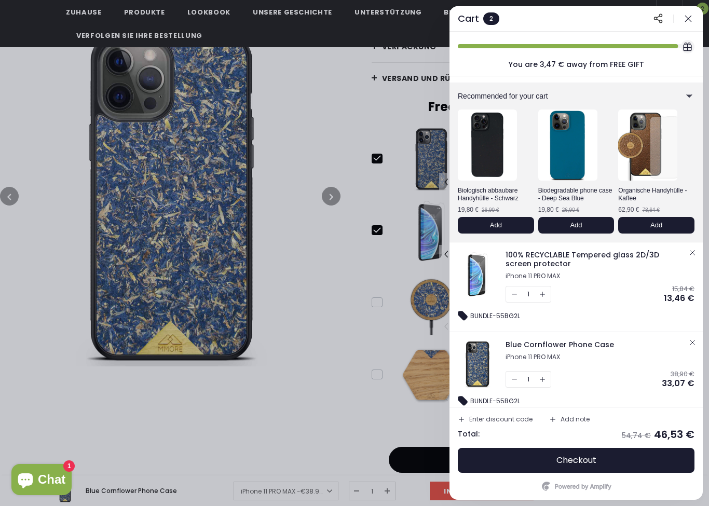
scroll to position [8, 0]
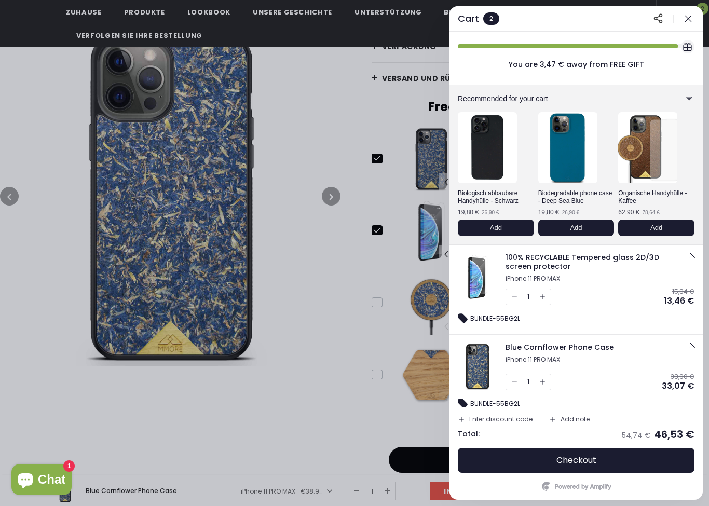
click at [690, 22] on icon "button" at bounding box center [688, 18] width 10 height 10
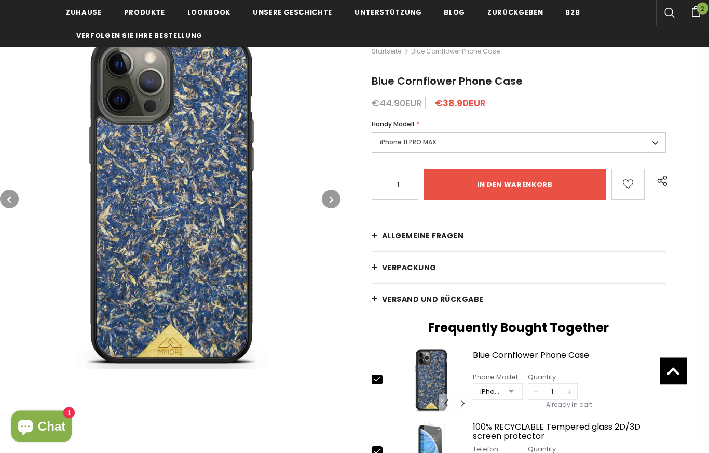
scroll to position [0, 0]
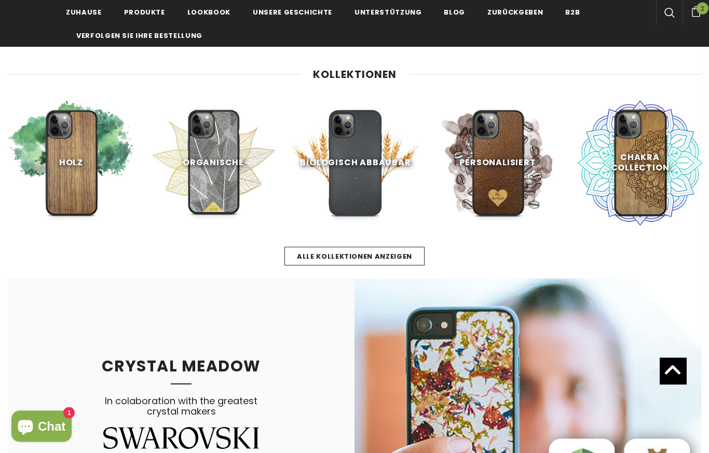
scroll to position [237, 0]
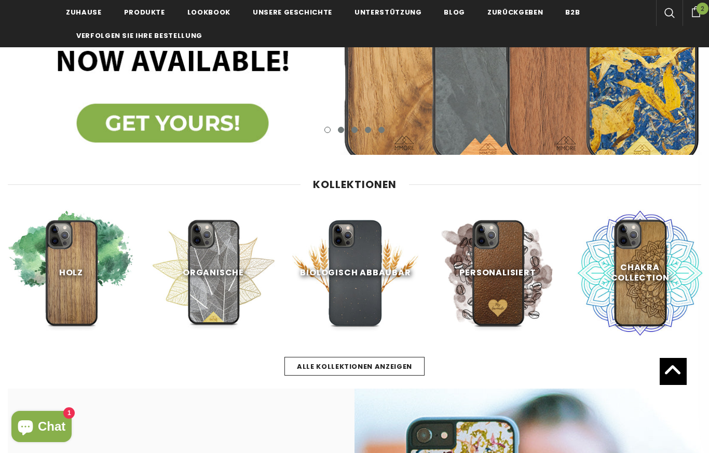
click at [660, 275] on link at bounding box center [640, 272] width 127 height 127
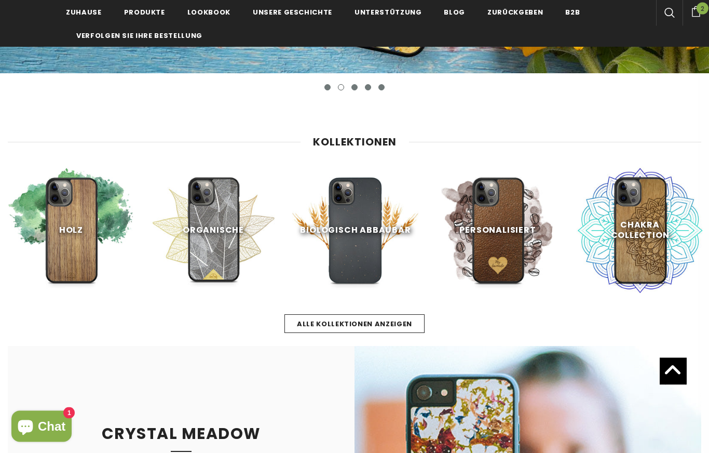
scroll to position [318, 0]
click at [658, 244] on link at bounding box center [640, 230] width 127 height 127
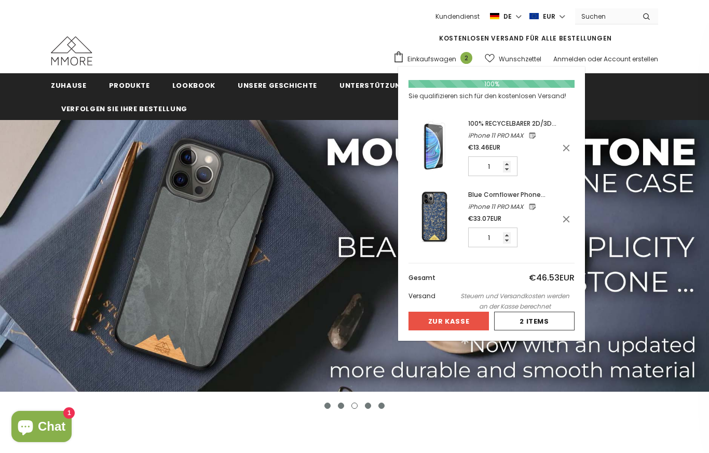
click at [333, 57] on div "KOSTENLOSEN VERSAND FÜR ALLE BESTELLUNGEN Einkaufswagen 2 Einkaufswagen schließ…" at bounding box center [354, 46] width 607 height 44
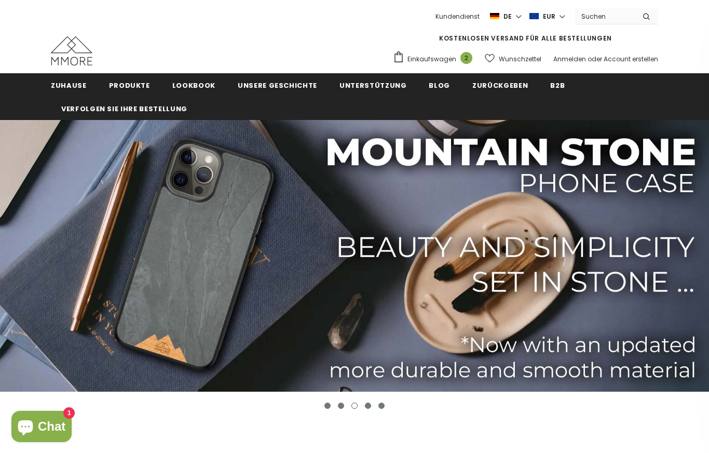
click at [622, 275] on icon "button" at bounding box center [620, 269] width 13 height 13
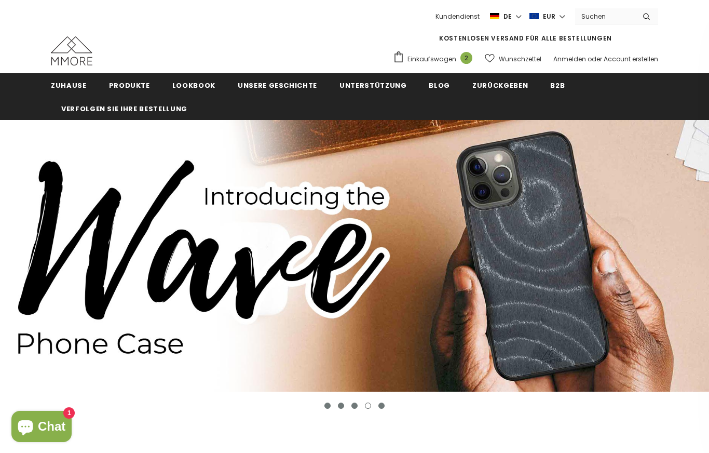
click at [622, 276] on button "button" at bounding box center [619, 268] width 37 height 37
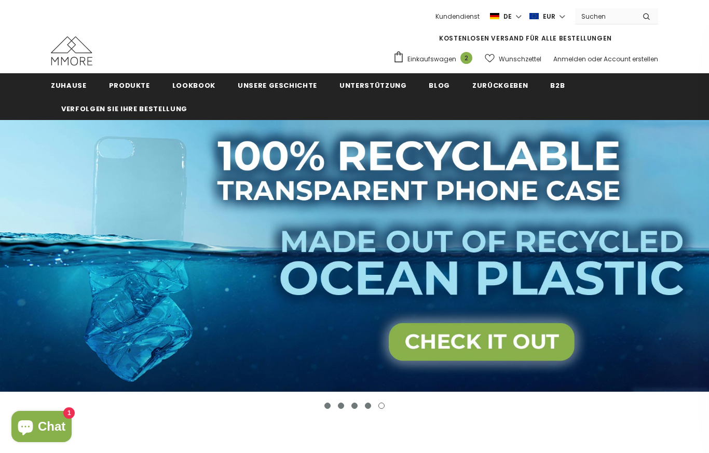
click at [621, 265] on icon "button" at bounding box center [620, 269] width 13 height 13
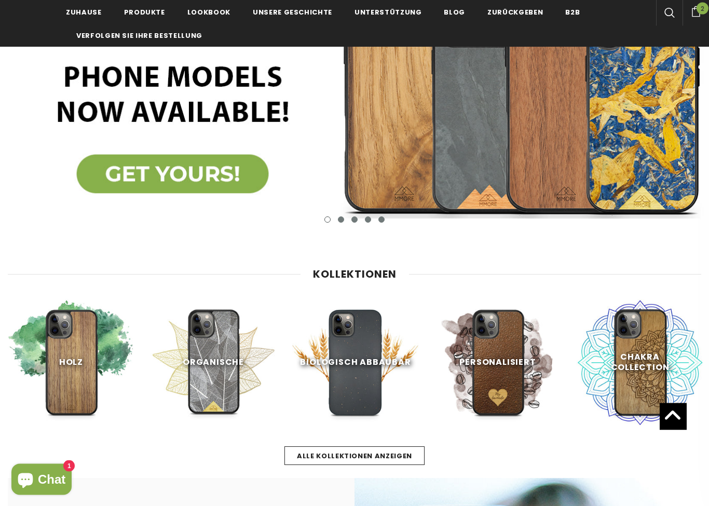
scroll to position [186, 0]
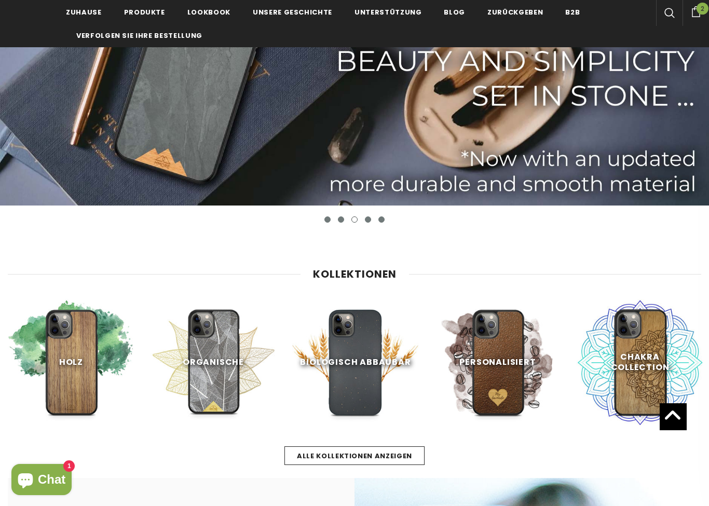
click at [249, 354] on link at bounding box center [213, 362] width 127 height 127
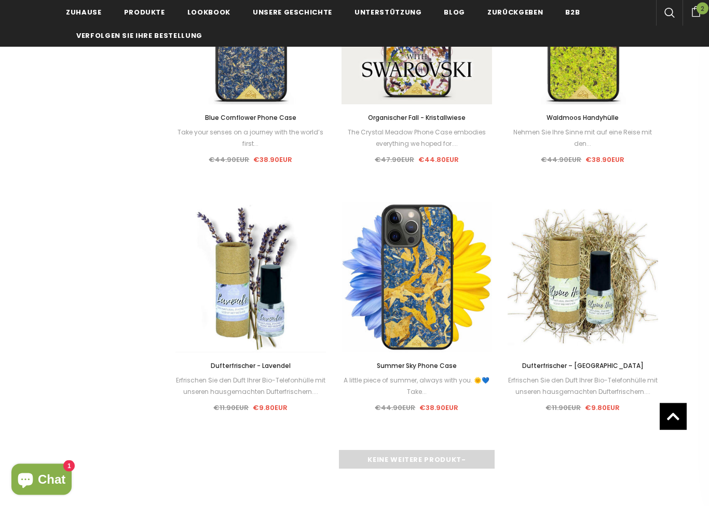
scroll to position [774, 0]
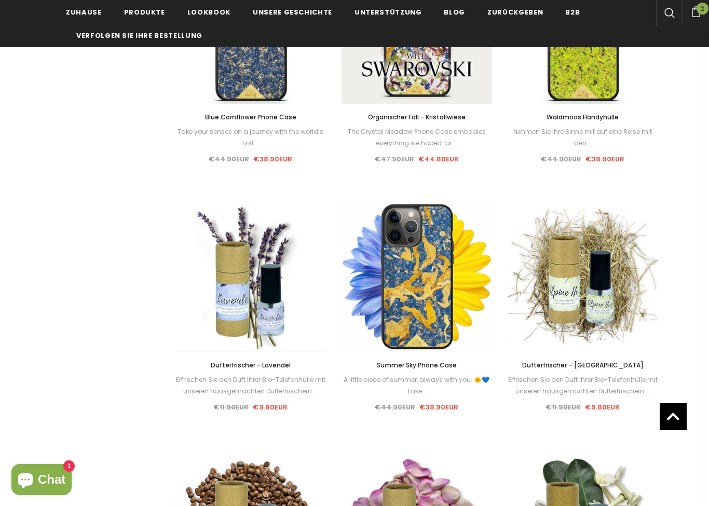
click at [427, 297] on div "Wählen Sie Optionen" at bounding box center [417, 276] width 151 height 49
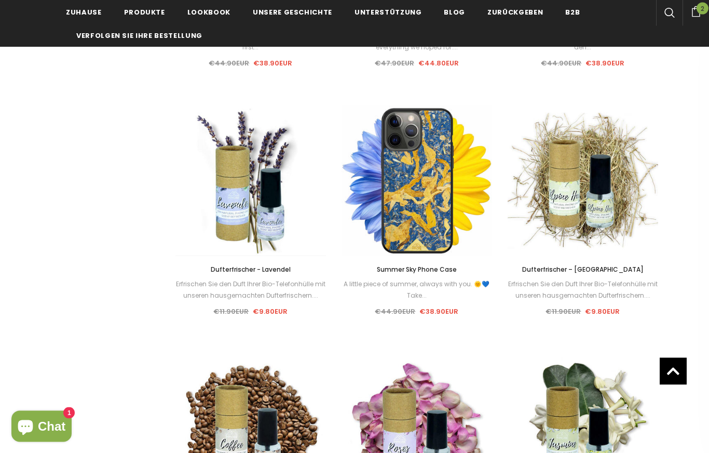
scroll to position [866, 0]
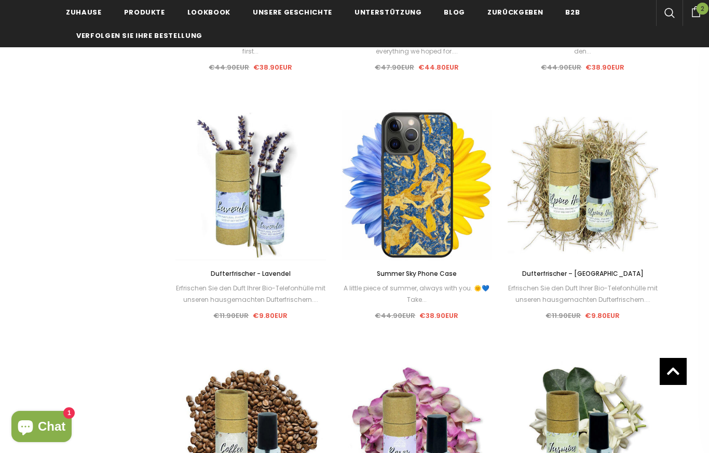
click at [426, 211] on img at bounding box center [417, 185] width 151 height 151
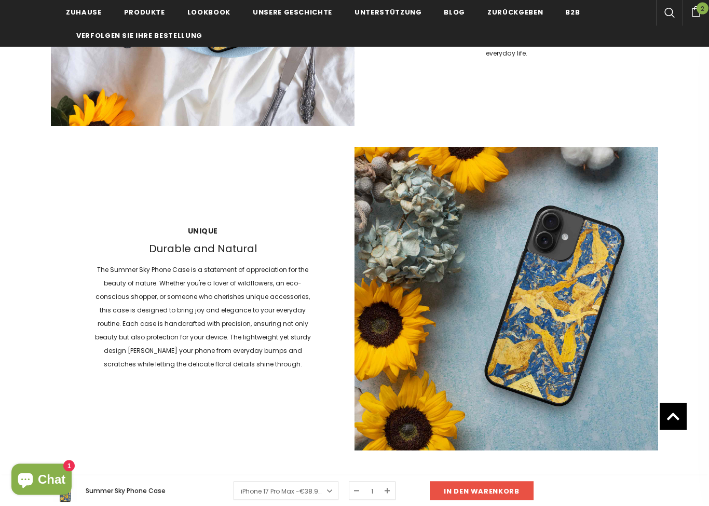
scroll to position [957, 0]
click at [611, 452] on div "A little piece of summer, always with you. 🌞💙 Take your senses on a journey wit…" at bounding box center [354, 119] width 607 height 1037
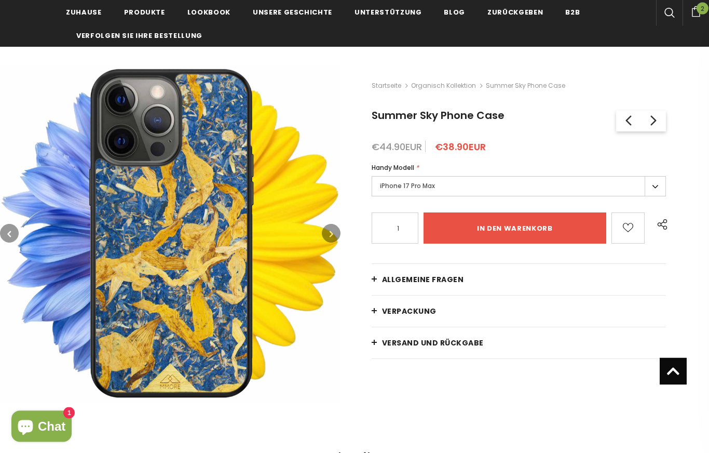
scroll to position [0, 0]
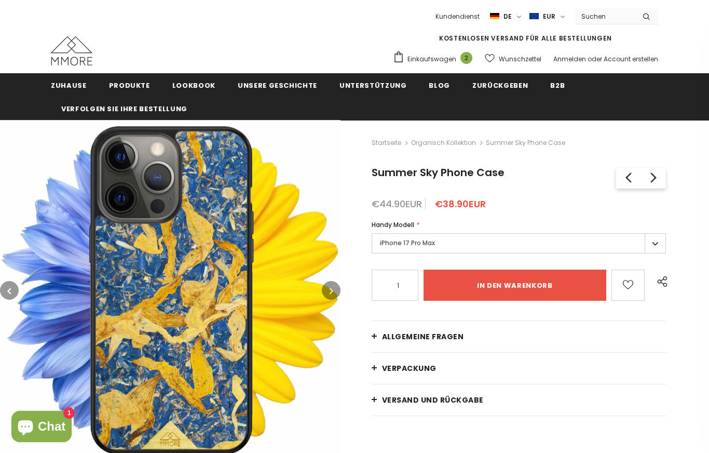
click at [330, 289] on icon "button" at bounding box center [332, 290] width 4 height 10
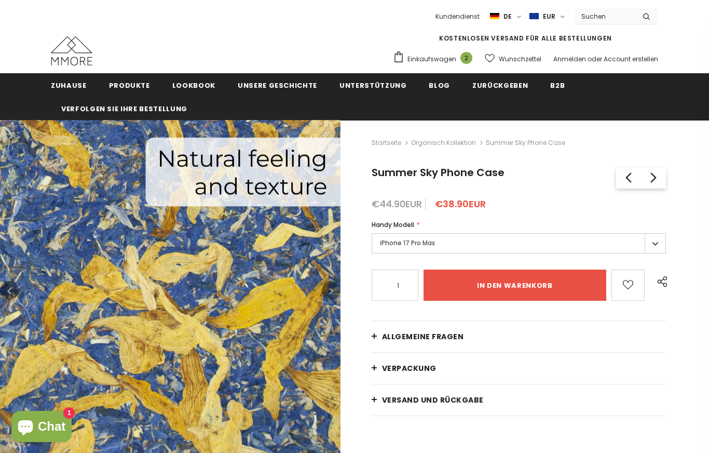
click at [654, 179] on icon at bounding box center [653, 177] width 6 height 10
click at [697, 205] on div "Startseite Organisch Kollektion Summer Sky Phone Case Summer Sky Phone Case Duf…" at bounding box center [525, 298] width 369 height 356
click at [656, 244] on label "iPhone 17 Pro Max" at bounding box center [519, 243] width 294 height 20
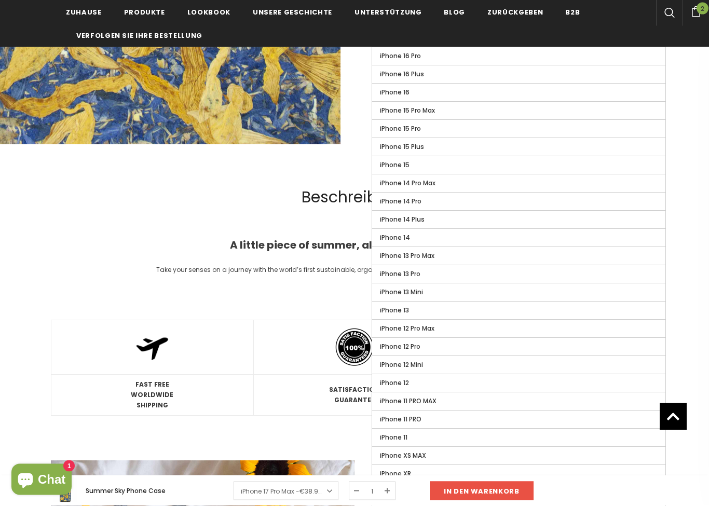
scroll to position [319, 0]
click at [475, 405] on label "iPhone 11 PRO MAX" at bounding box center [518, 401] width 293 height 18
click at [0, 0] on input "iPhone 11 PRO MAX" at bounding box center [0, 0] width 0 height 0
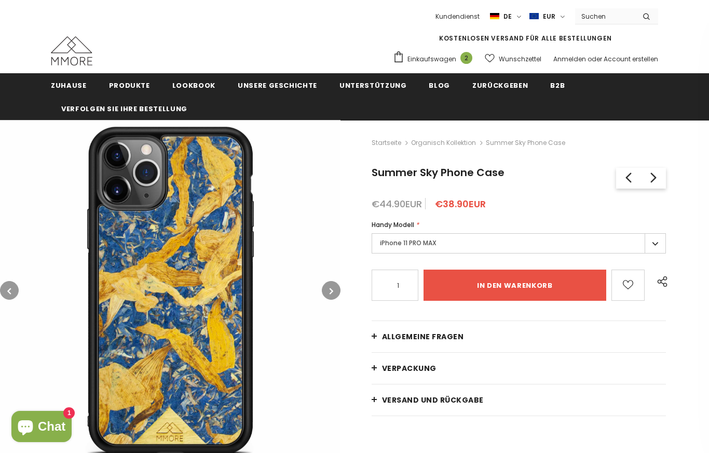
click at [532, 288] on input "in den warenkorb" at bounding box center [515, 284] width 183 height 31
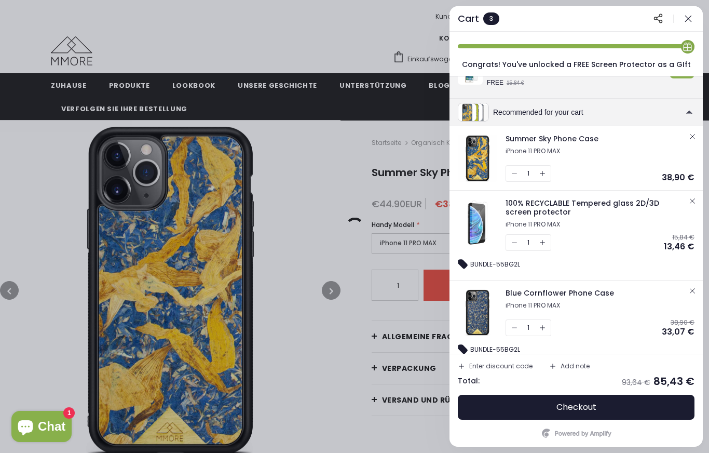
scroll to position [65, 0]
click at [320, 387] on div at bounding box center [354, 226] width 709 height 453
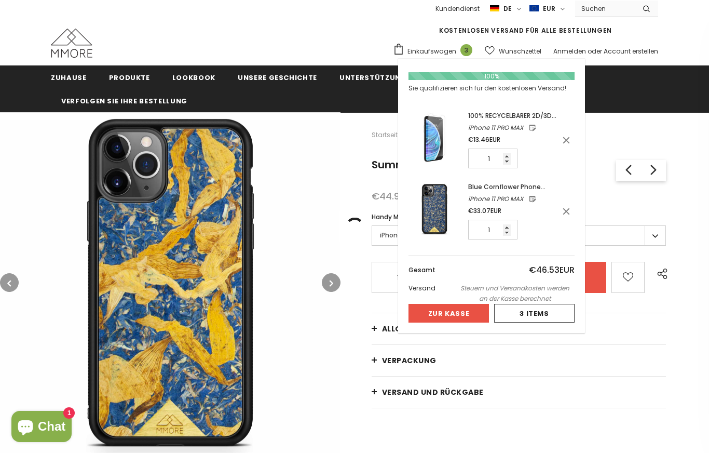
scroll to position [0, 0]
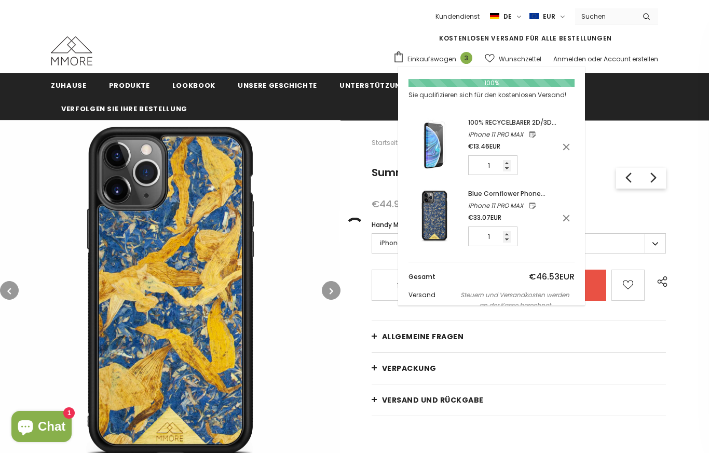
click at [689, 168] on div "Startseite Organisch Kollektion Summer Sky Phone Case Summer Sky Phone Case Duf…" at bounding box center [525, 298] width 369 height 356
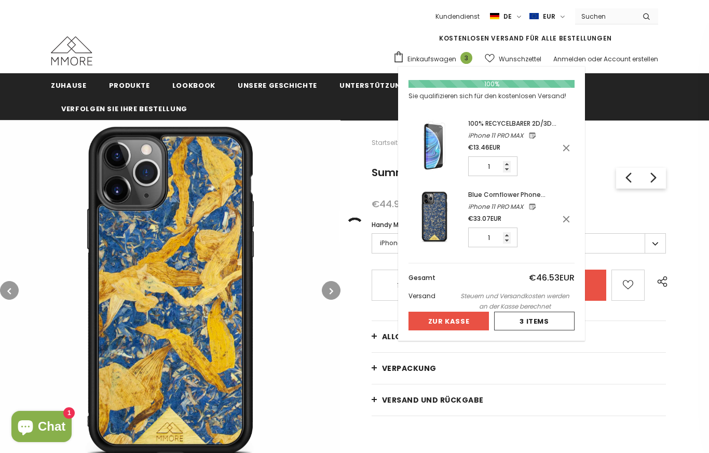
click at [526, 384] on link "Versand und Rückgabe" at bounding box center [519, 399] width 294 height 31
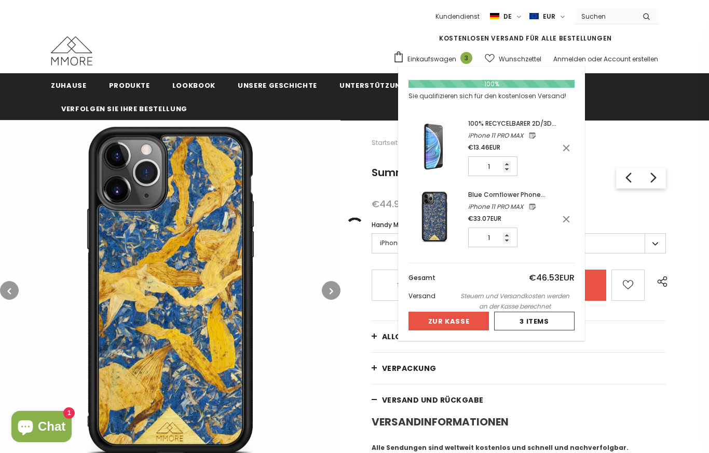
click at [300, 233] on img at bounding box center [170, 290] width 341 height 341
click at [446, 62] on span "Einkaufswagen" at bounding box center [431, 59] width 49 height 10
click at [435, 57] on span "Einkaufswagen" at bounding box center [431, 59] width 49 height 10
click at [472, 318] on button "Zur Kasse" at bounding box center [449, 320] width 80 height 19
click at [571, 219] on icon at bounding box center [566, 219] width 10 height 10
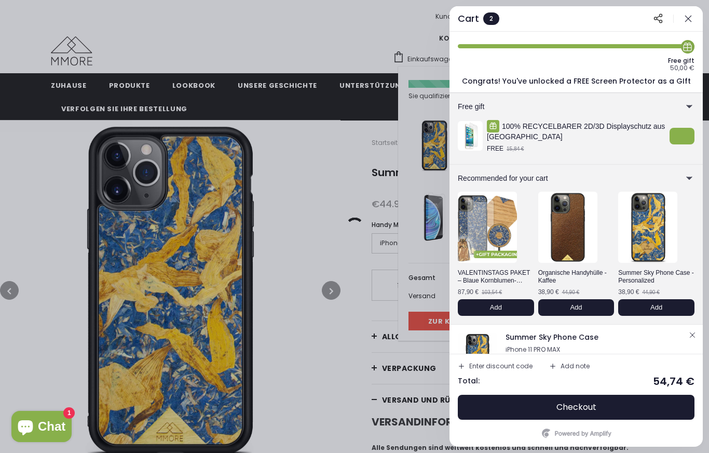
click at [687, 21] on icon "button" at bounding box center [688, 18] width 10 height 10
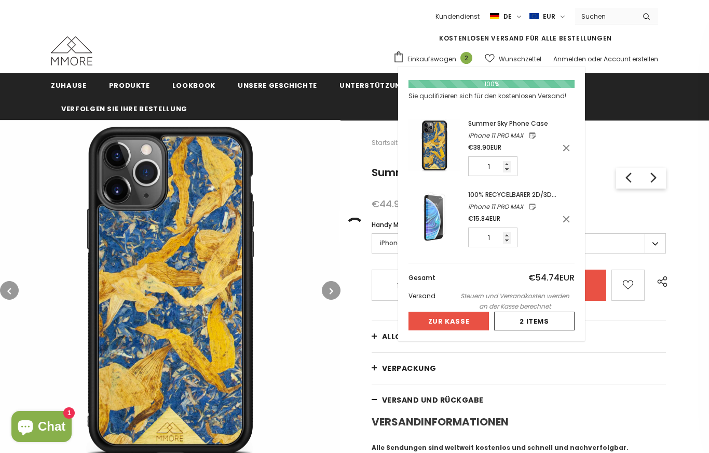
click at [445, 61] on span "Einkaufswagen" at bounding box center [431, 59] width 49 height 10
click at [457, 325] on button "Zur Kasse" at bounding box center [449, 320] width 80 height 19
